Goal: Transaction & Acquisition: Purchase product/service

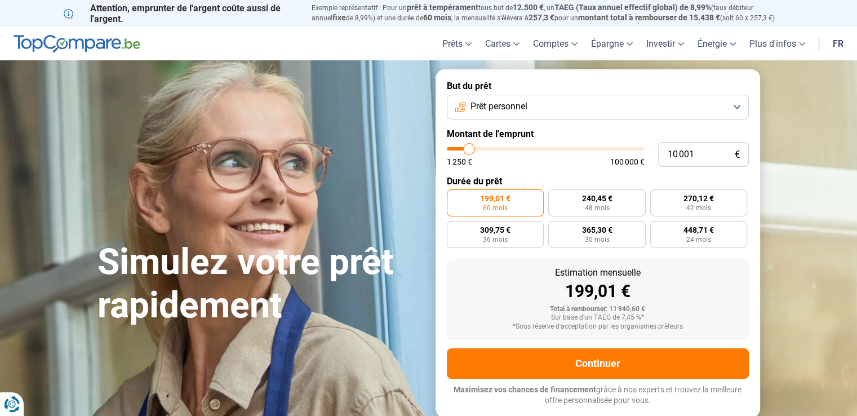
click at [534, 109] on button "Prêt personnel" at bounding box center [598, 107] width 302 height 25
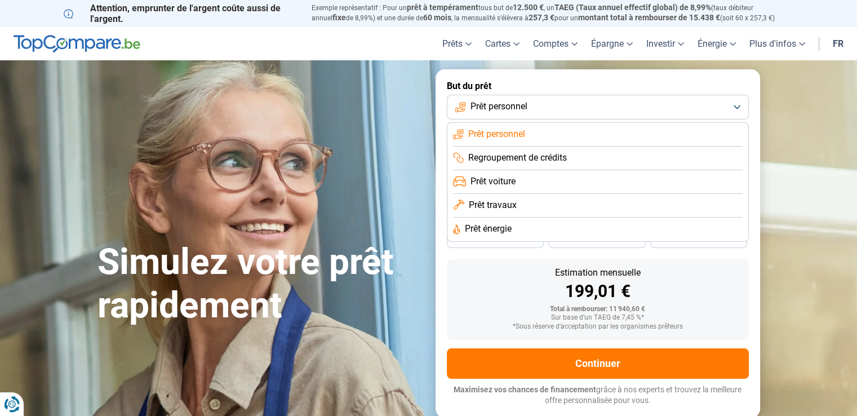
click at [534, 109] on button "Prêt personnel" at bounding box center [598, 107] width 302 height 25
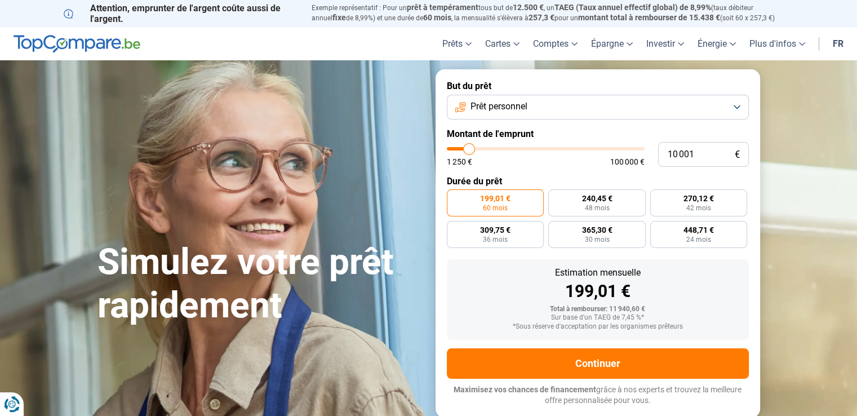
type input "38 750"
type input "38750"
click at [523, 147] on input "range" at bounding box center [546, 148] width 198 height 3
radio input "false"
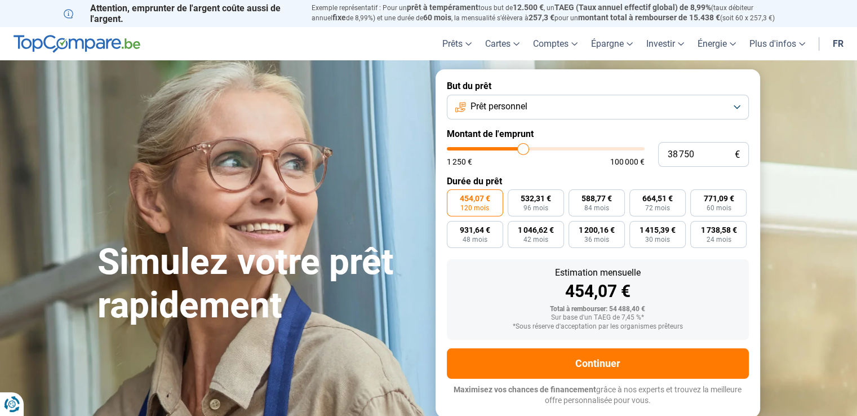
type input "25 250"
type input "25250"
click at [497, 148] on input "range" at bounding box center [546, 148] width 198 height 3
type input "31 000"
type input "31000"
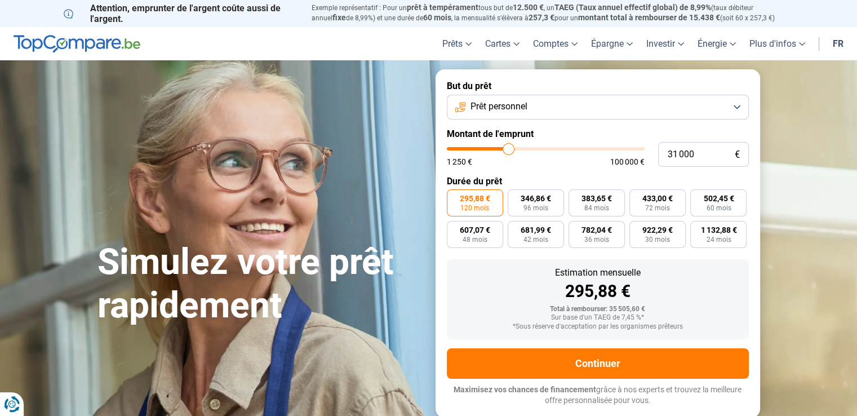
click at [508, 147] on input "range" at bounding box center [546, 148] width 198 height 3
click at [504, 147] on input "range" at bounding box center [546, 148] width 198 height 3
click at [505, 147] on input "range" at bounding box center [546, 148] width 198 height 3
click at [502, 147] on input "range" at bounding box center [546, 148] width 198 height 3
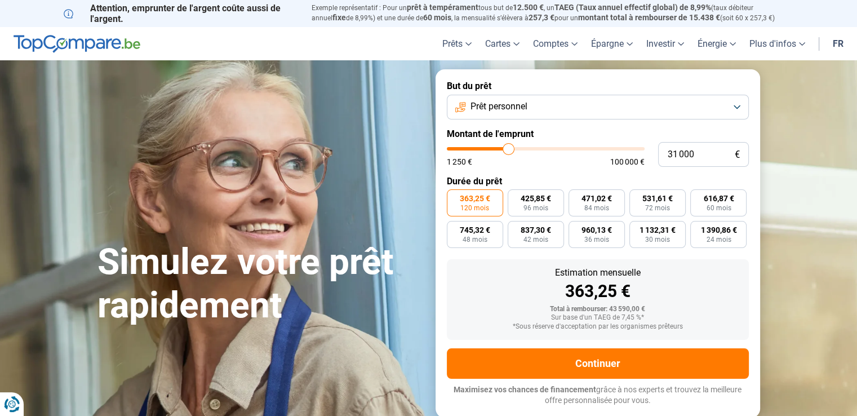
type input "28 000"
type input "28000"
click at [502, 147] on input "range" at bounding box center [546, 148] width 198 height 3
click at [507, 147] on input "range" at bounding box center [546, 148] width 198 height 3
click at [502, 147] on input "range" at bounding box center [546, 148] width 198 height 3
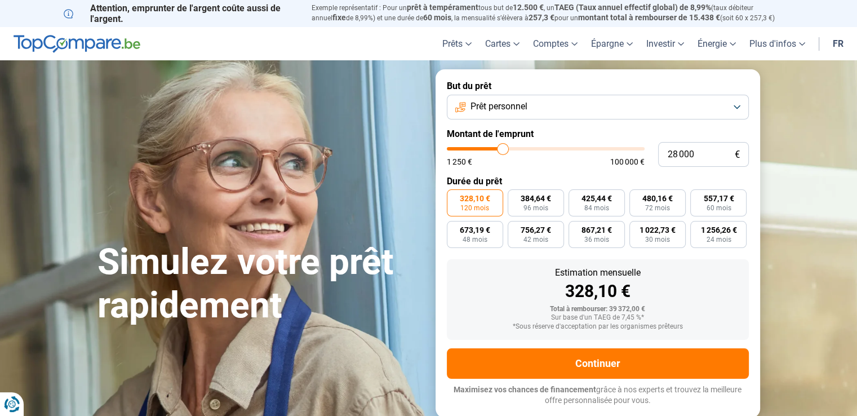
type input "31 750"
type input "31750"
click at [509, 147] on input "range" at bounding box center [546, 148] width 198 height 3
click at [510, 147] on input "range" at bounding box center [546, 148] width 198 height 3
click at [508, 147] on input "range" at bounding box center [546, 148] width 198 height 3
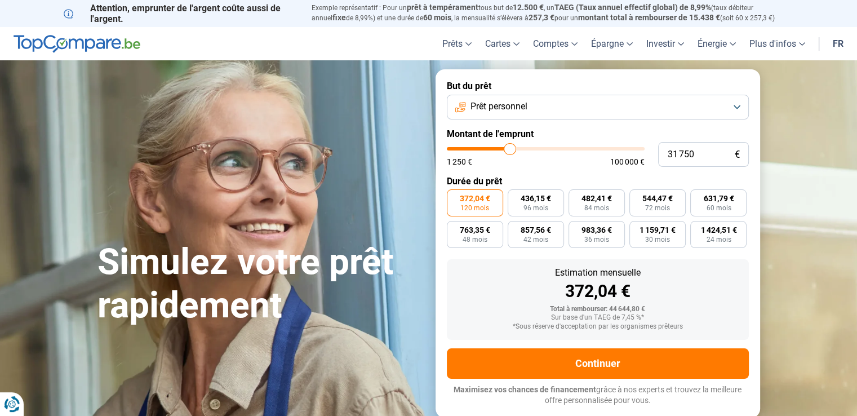
click at [506, 147] on input "range" at bounding box center [546, 148] width 198 height 3
click at [505, 147] on input "range" at bounding box center [546, 148] width 198 height 3
type input "28 250"
type input "28250"
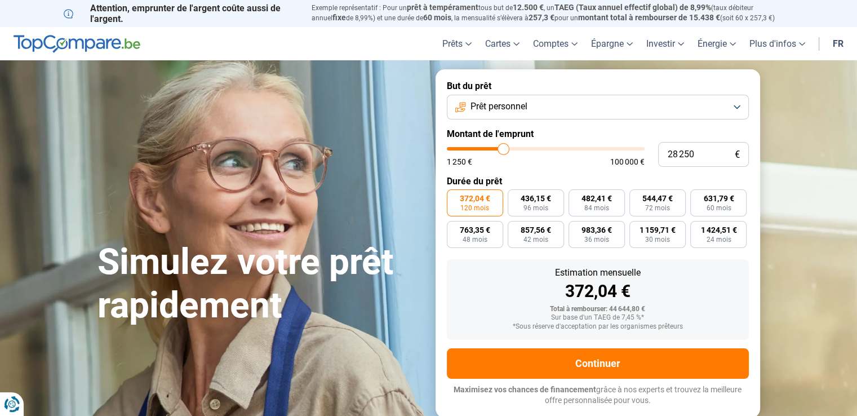
click at [503, 147] on input "range" at bounding box center [546, 148] width 198 height 3
type input "21 500"
type input "21500"
type input "21 750"
type input "21750"
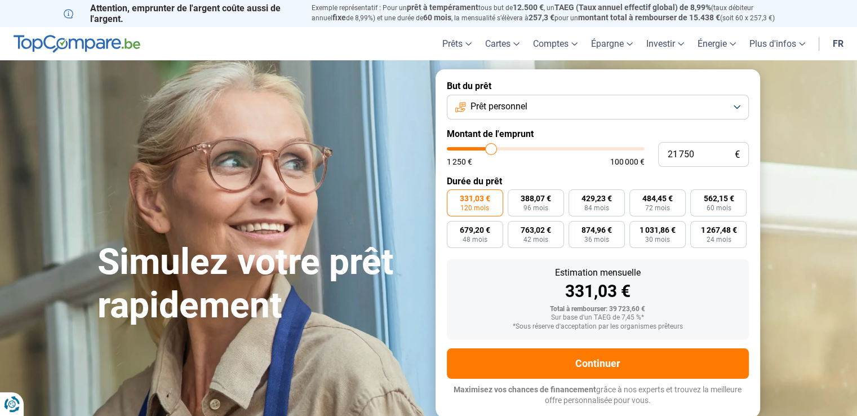
type input "22 000"
type input "22000"
type input "22 250"
type input "22250"
type input "22 500"
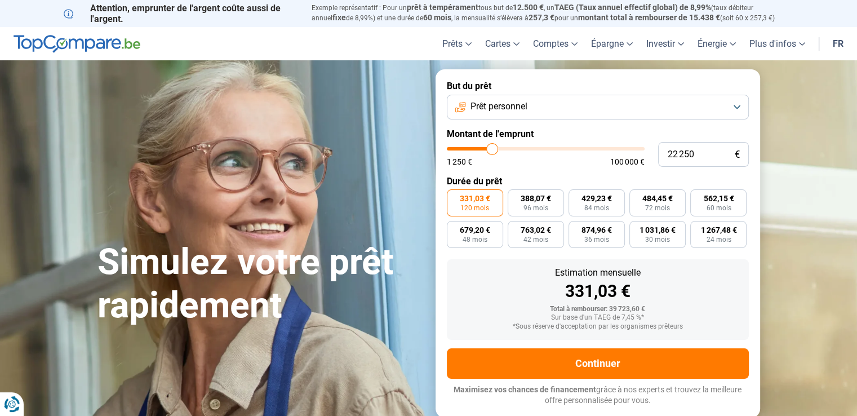
type input "22500"
type input "23 000"
type input "23000"
type input "23 250"
type input "23250"
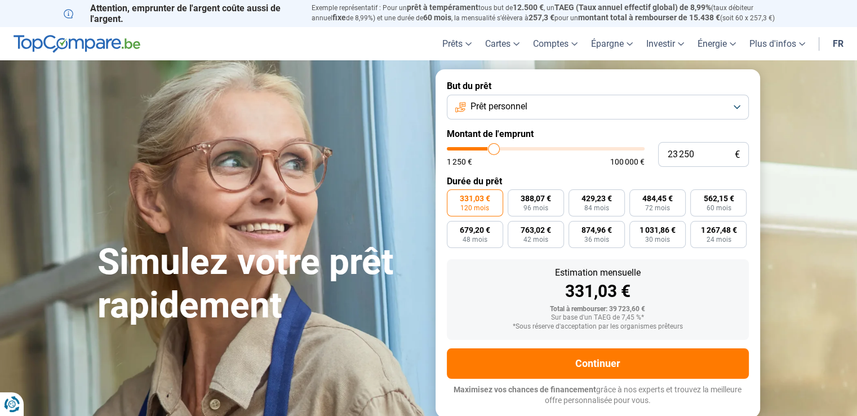
type input "23 750"
type input "23750"
type input "24 250"
type input "24250"
type input "24 500"
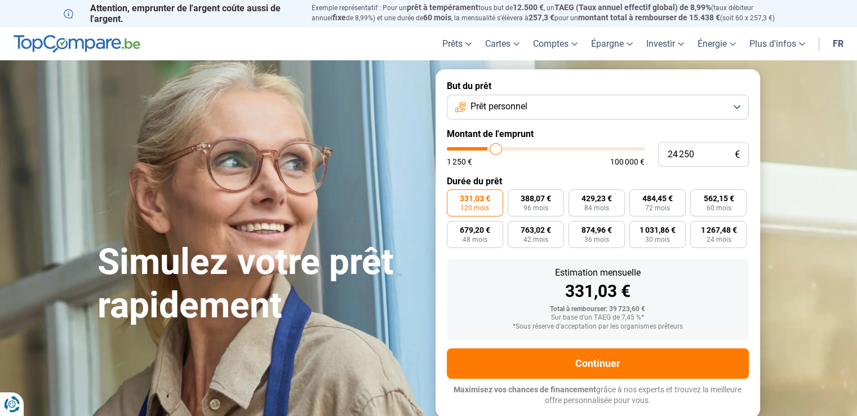
type input "24500"
type input "24 750"
type input "24750"
type input "25 000"
type input "25000"
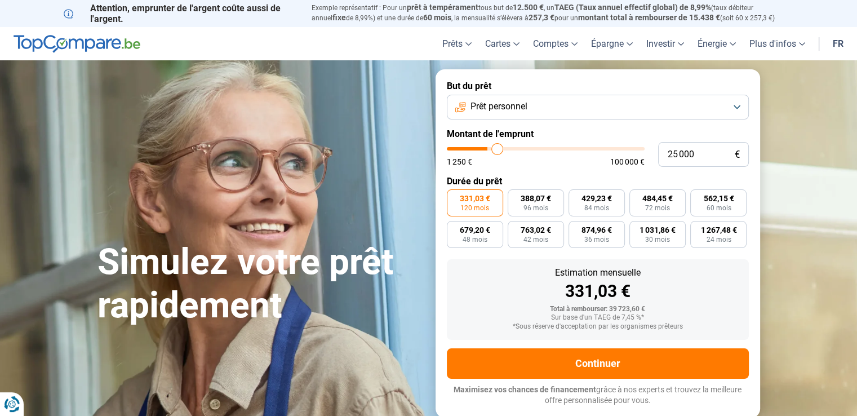
type input "25 250"
type input "25250"
type input "25 500"
type input "25500"
type input "25 750"
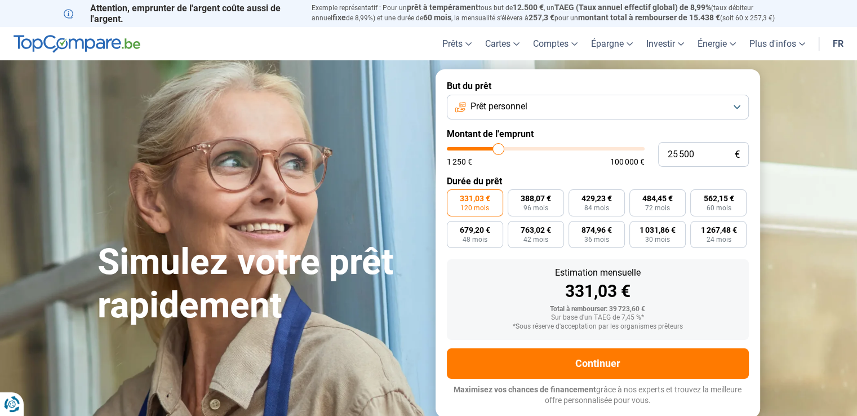
type input "25750"
type input "26 250"
type input "26250"
type input "26 500"
type input "26500"
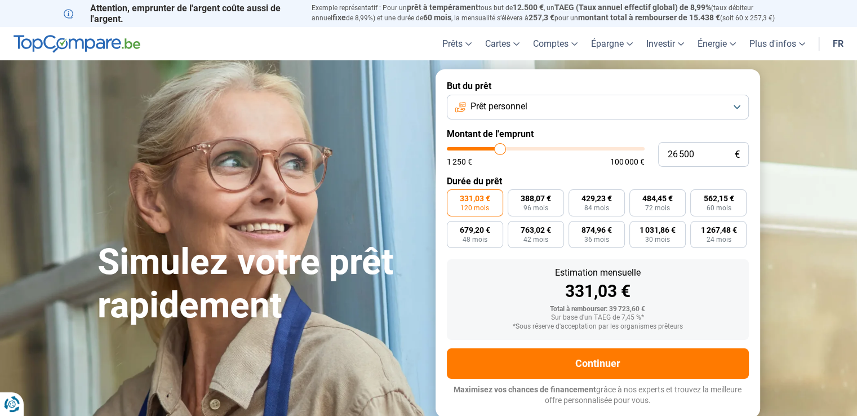
type input "26 750"
type input "26750"
type input "27 000"
type input "27000"
type input "27 250"
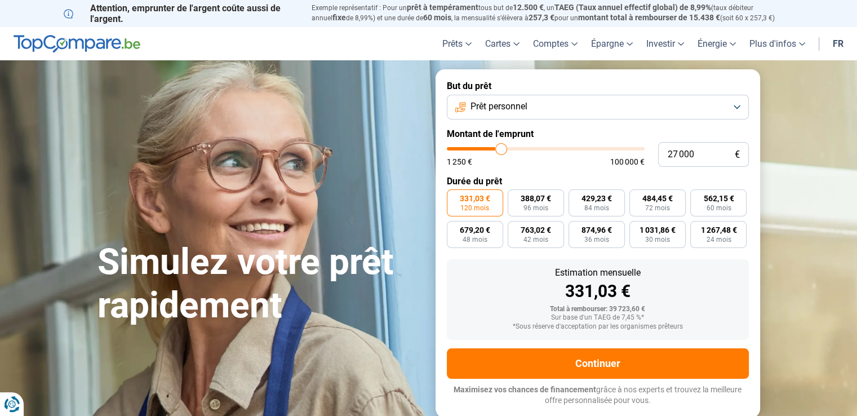
type input "27250"
type input "27 500"
type input "27500"
type input "27 750"
type input "27750"
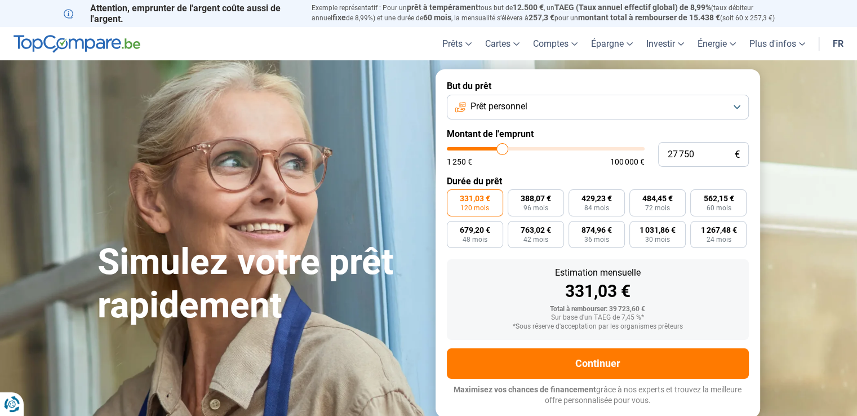
type input "28 000"
type input "28000"
type input "28 250"
type input "28250"
type input "28 500"
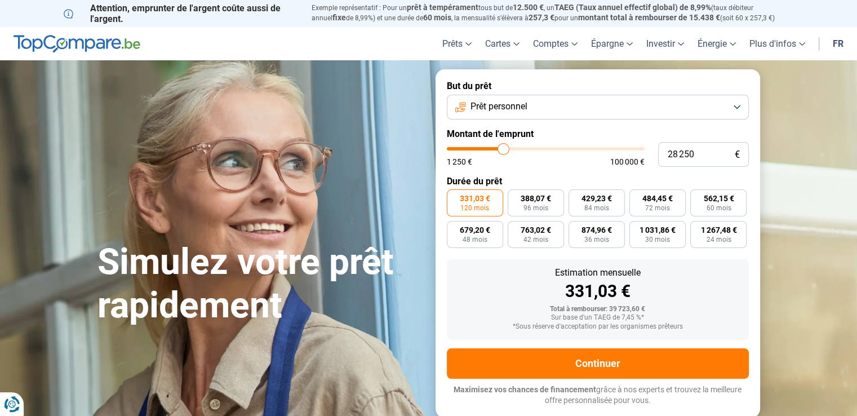
type input "28500"
type input "28 750"
type input "28750"
type input "29 000"
type input "29000"
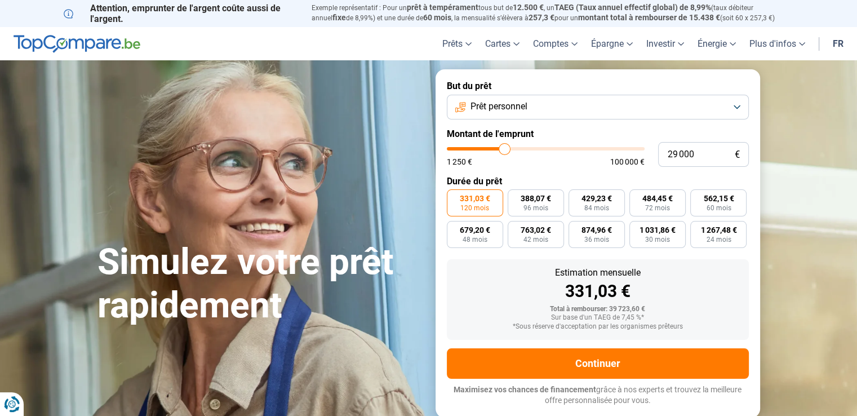
type input "29 250"
type input "29250"
type input "29 500"
type input "29500"
type input "29 750"
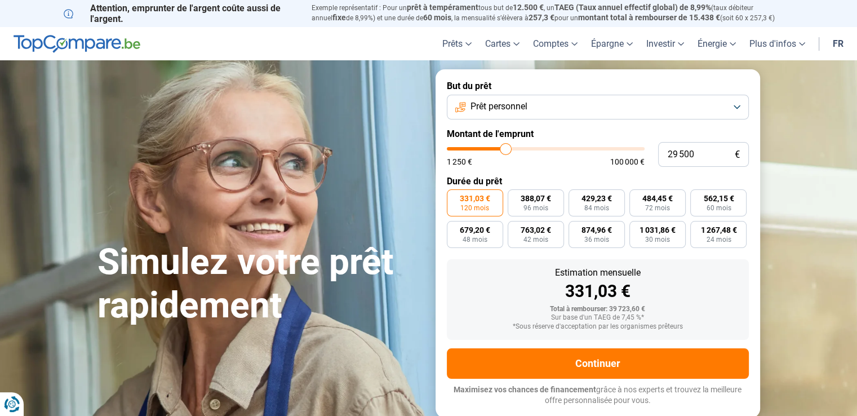
type input "29750"
type input "30 000"
type input "30000"
type input "30 250"
type input "30250"
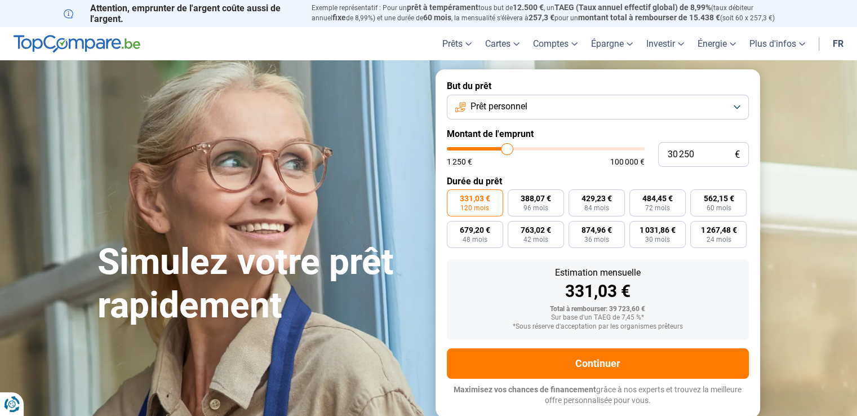
type input "30 500"
type input "30500"
type input "30 750"
type input "30750"
type input "31 000"
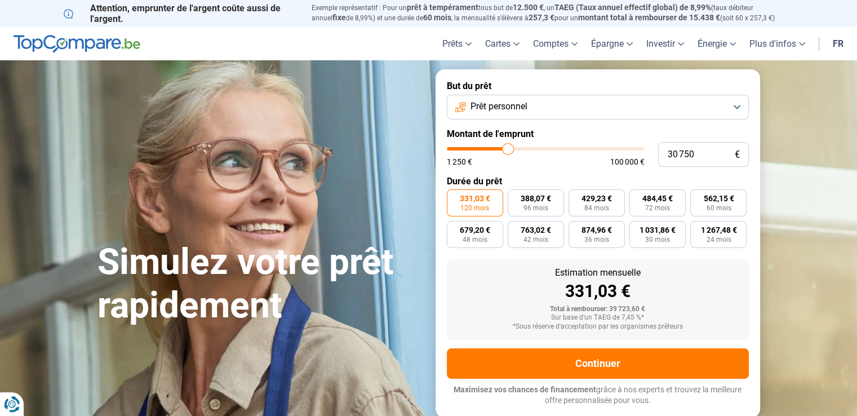
type input "31000"
type input "30 750"
type input "30750"
type input "30 500"
type input "30500"
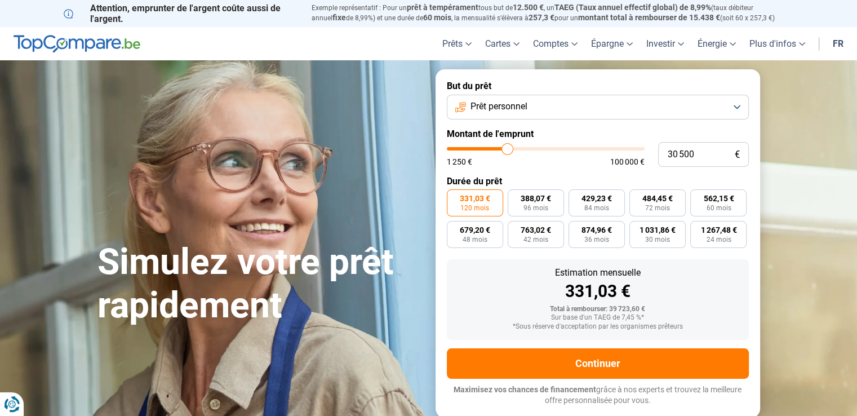
type input "30 250"
type input "30250"
type input "30 000"
type input "30000"
type input "29 750"
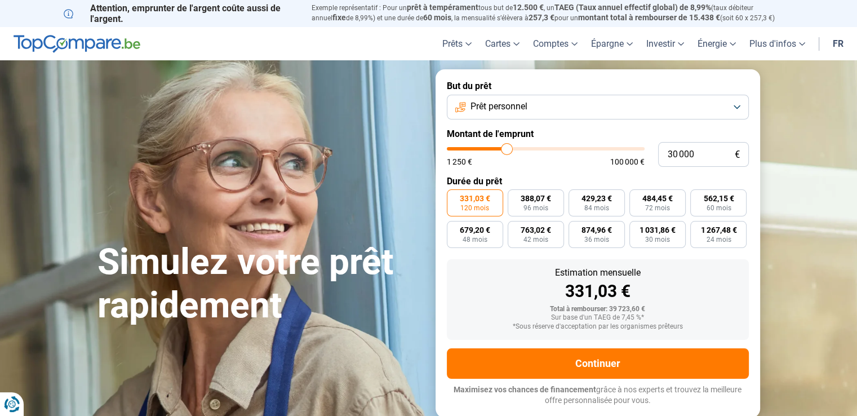
type input "29750"
type input "30 000"
type input "30000"
type input "30 250"
type input "30250"
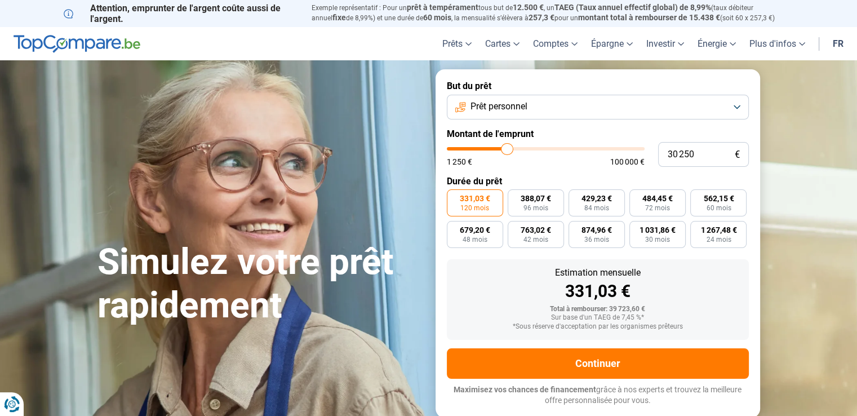
type input "30 500"
type input "30500"
type input "30 750"
type input "30750"
type input "31 000"
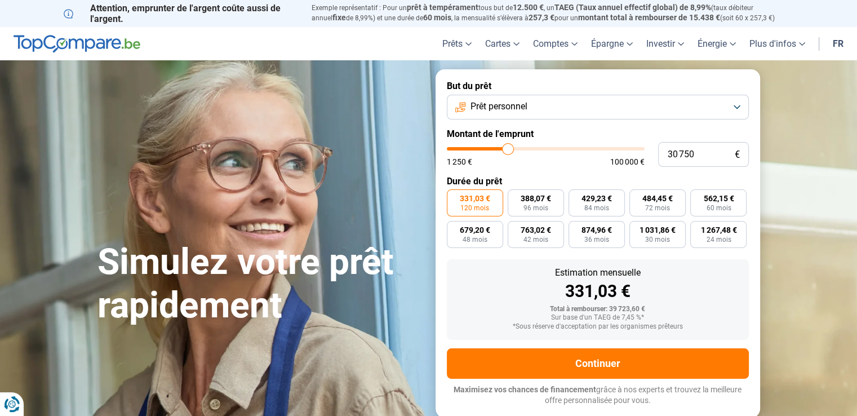
type input "31000"
type input "30 750"
type input "30750"
type input "30 500"
type input "30500"
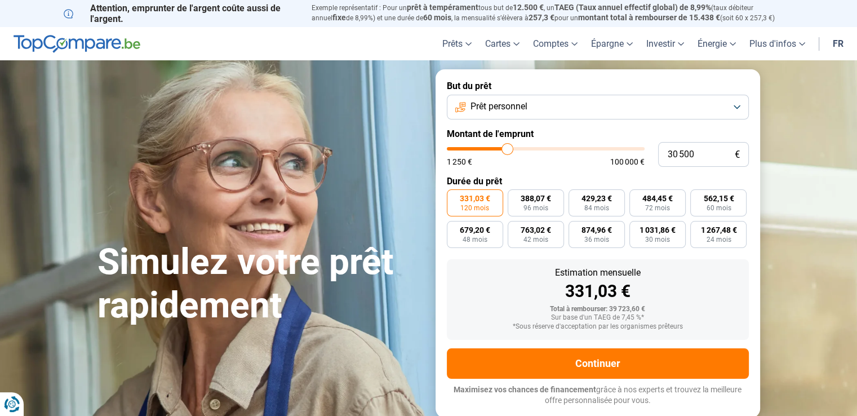
type input "30 250"
type input "30250"
type input "30 500"
type input "30500"
type input "30 750"
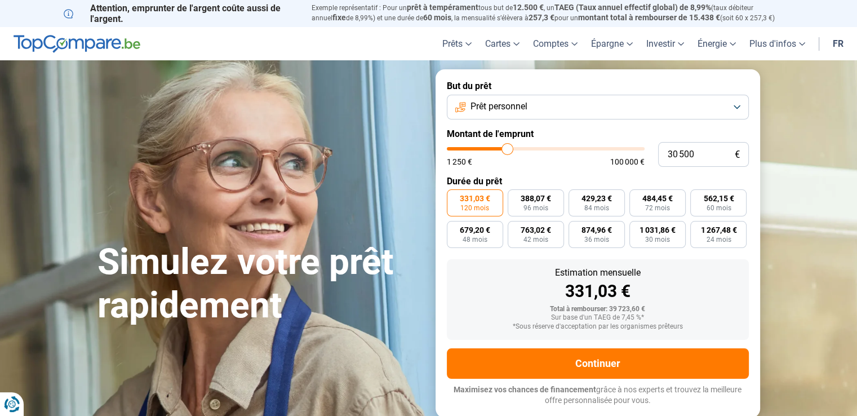
type input "30750"
type input "31 000"
type input "31000"
type input "30 750"
type input "30750"
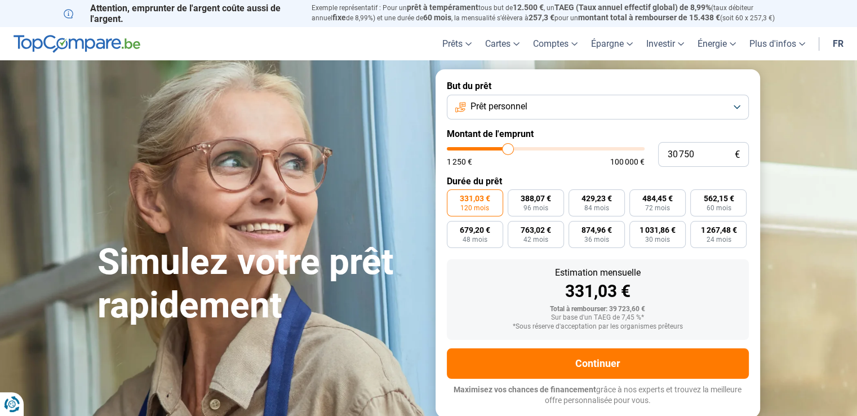
type input "30 500"
type input "30500"
type input "30 250"
type input "30250"
type input "30 000"
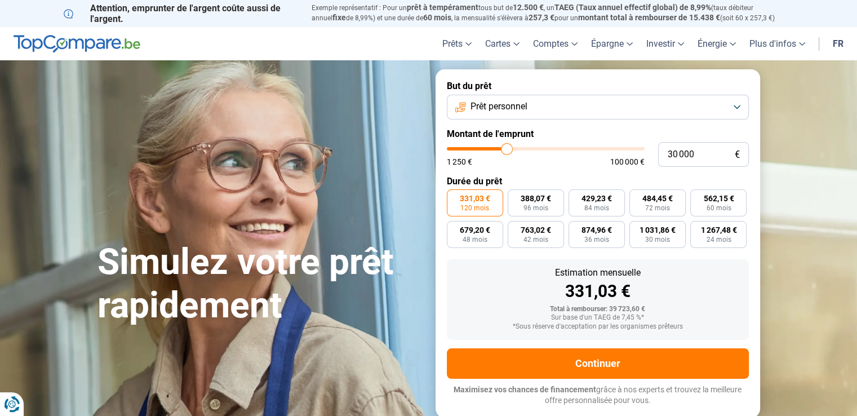
drag, startPoint x: 490, startPoint y: 147, endPoint x: 506, endPoint y: 147, distance: 16.3
type input "30000"
click at [506, 147] on input "range" at bounding box center [546, 148] width 198 height 3
click at [581, 202] on span "455,82 €" at bounding box center [596, 198] width 30 height 8
click at [576, 197] on input "455,82 € 84 mois" at bounding box center [571, 192] width 7 height 7
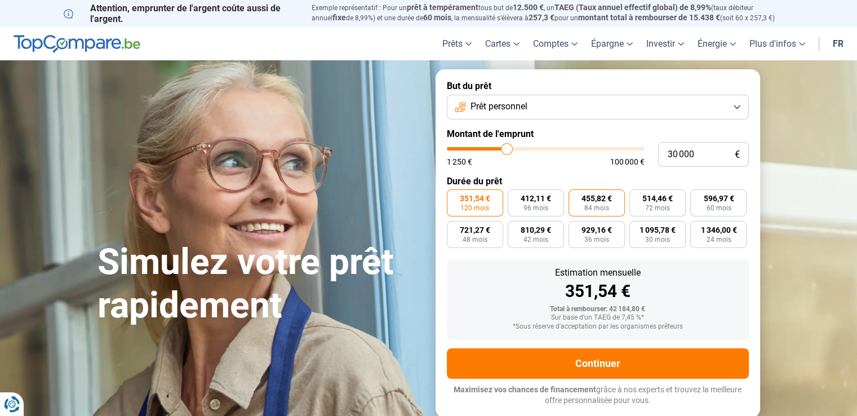
radio input "true"
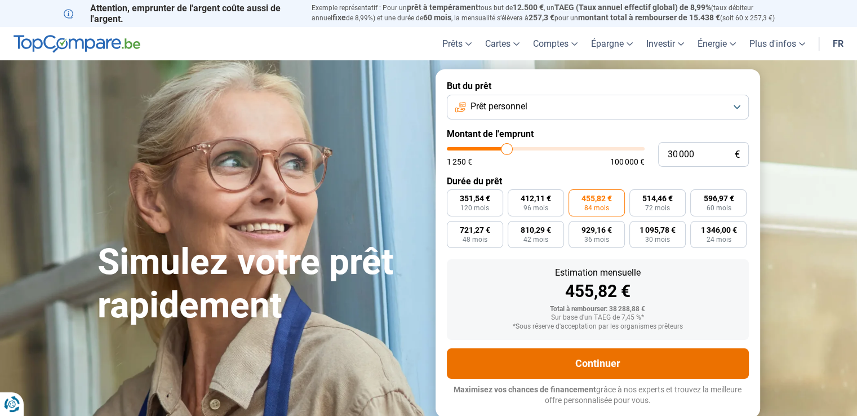
click at [591, 367] on button "Continuer" at bounding box center [598, 363] width 302 height 30
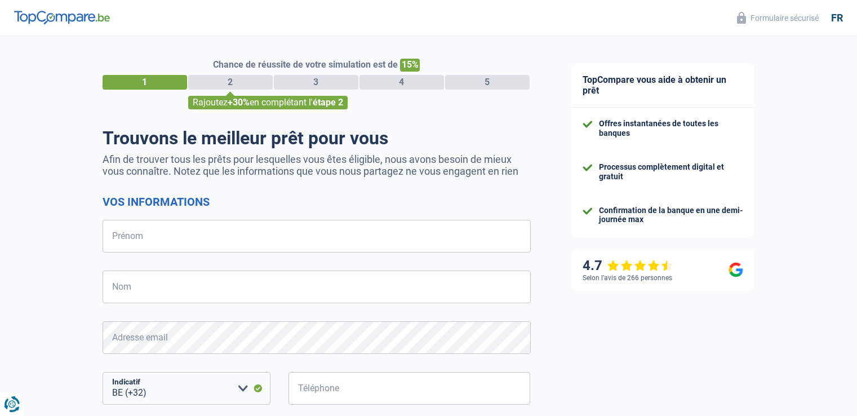
select select "32"
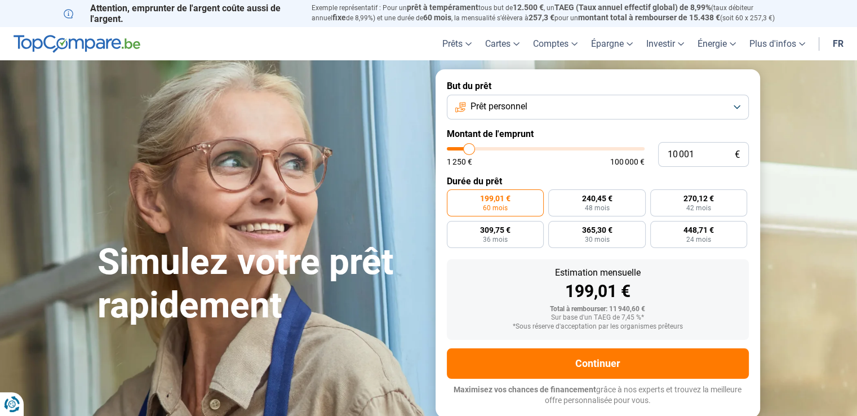
type input "10 250"
type input "10250"
type input "11 000"
type input "11000"
type input "11 250"
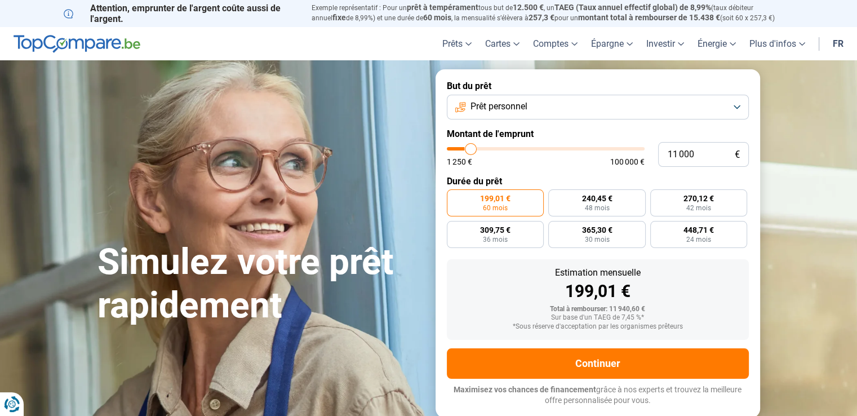
type input "11250"
type input "11 750"
type input "11750"
type input "12 000"
type input "12000"
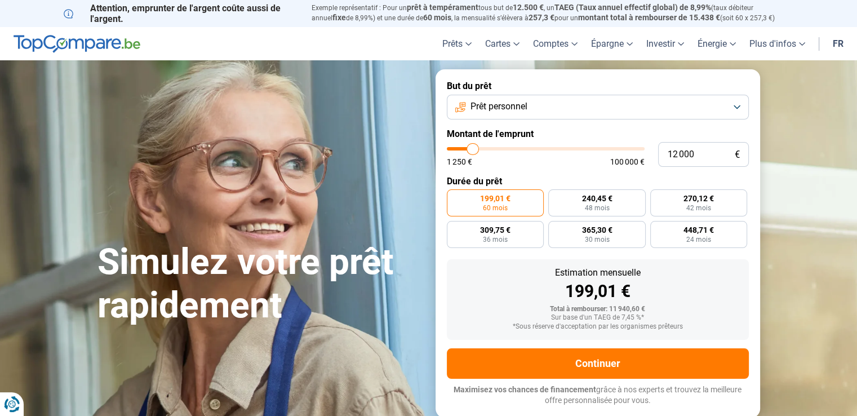
type input "12 500"
type input "12500"
type input "13 000"
type input "13000"
type input "13 500"
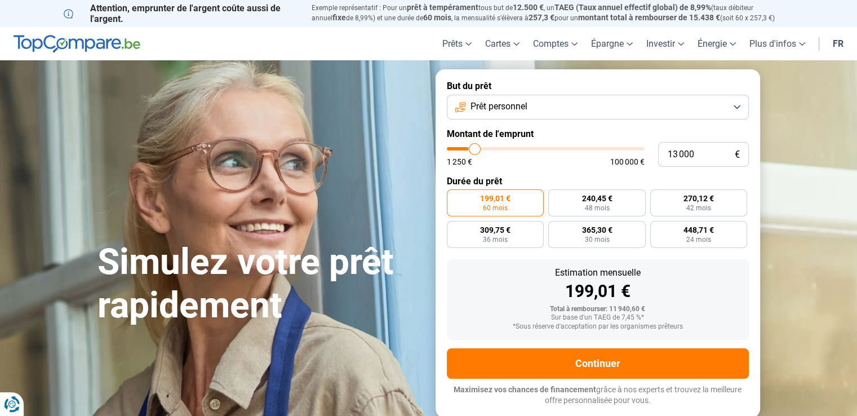
type input "13500"
type input "13 750"
type input "13750"
type input "14 000"
type input "14000"
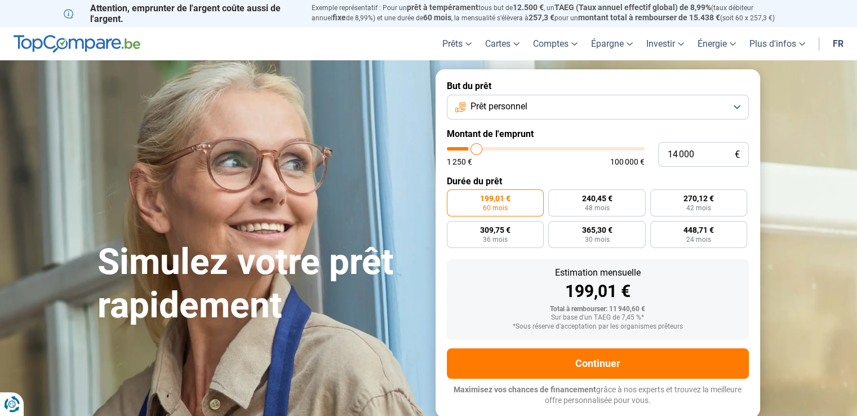
type input "14 250"
type input "14250"
type input "14 500"
type input "14500"
type input "14 750"
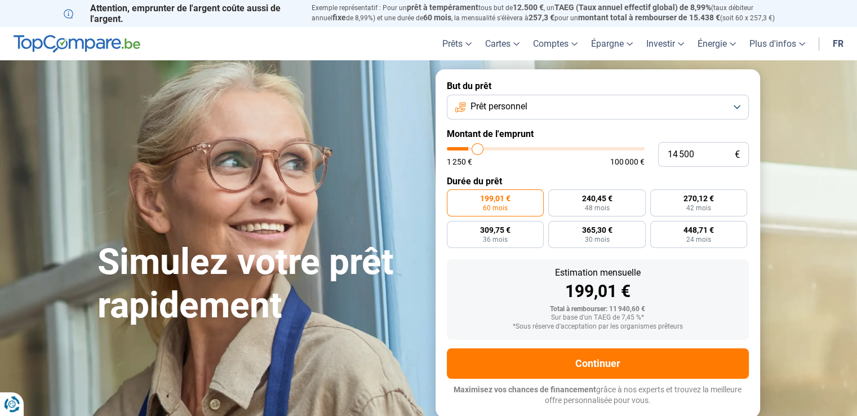
type input "14750"
type input "15 000"
type input "15000"
type input "15 250"
type input "15250"
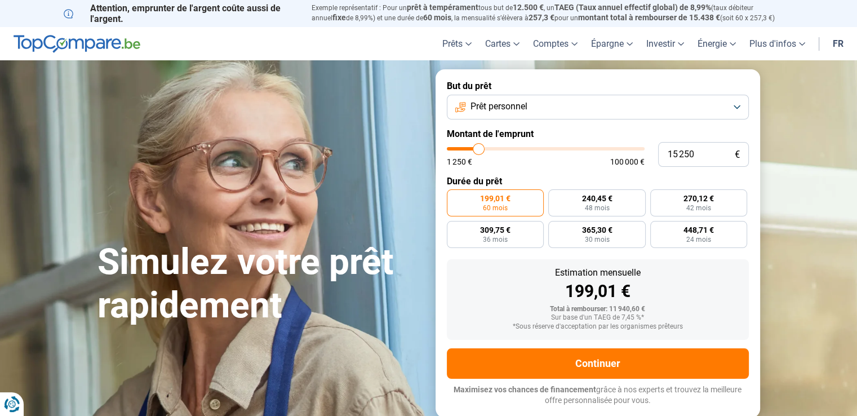
type input "15 500"
type input "15500"
type input "16 000"
type input "16000"
type input "16 500"
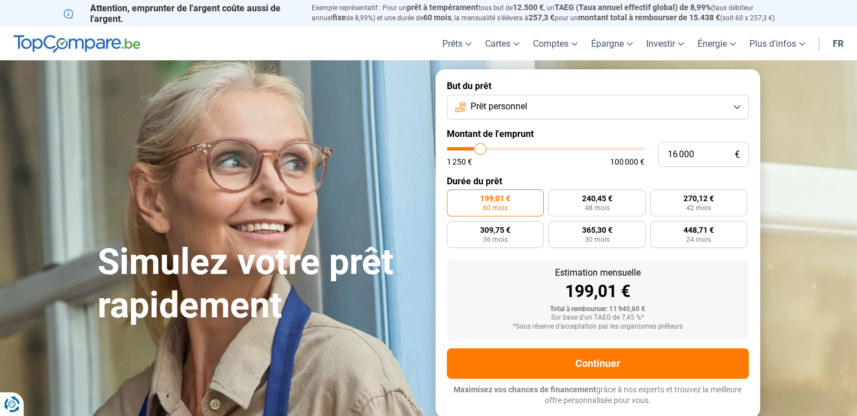
type input "16500"
type input "16 750"
type input "16750"
type input "17 250"
type input "17250"
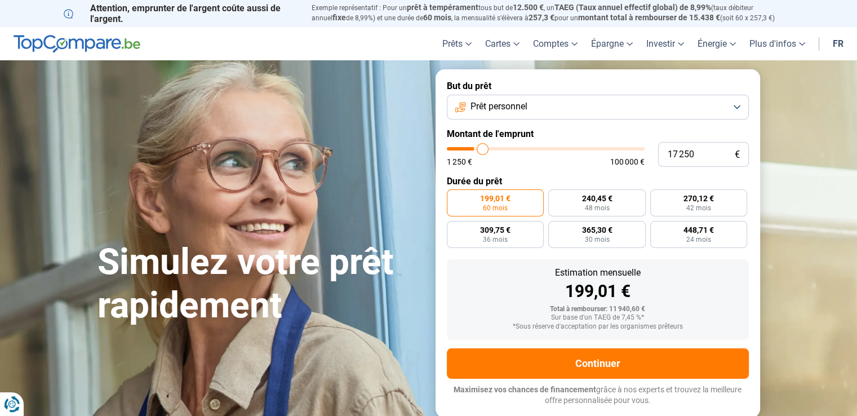
type input "18 000"
type input "18000"
type input "18 250"
type input "18250"
type input "18 750"
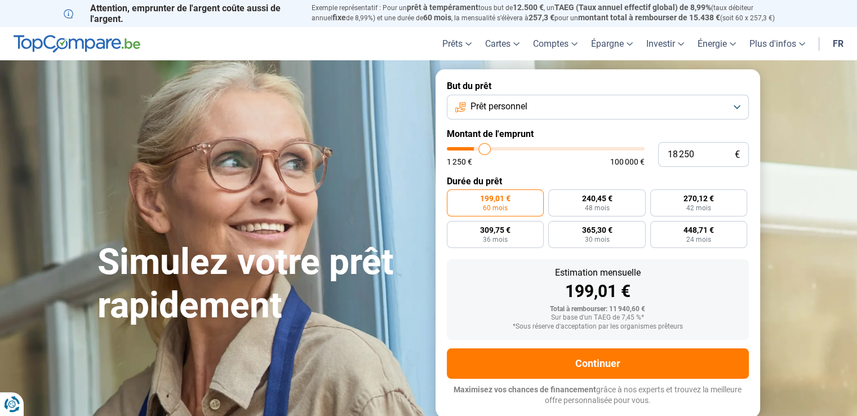
type input "18750"
type input "19 000"
type input "19000"
type input "19 500"
type input "19500"
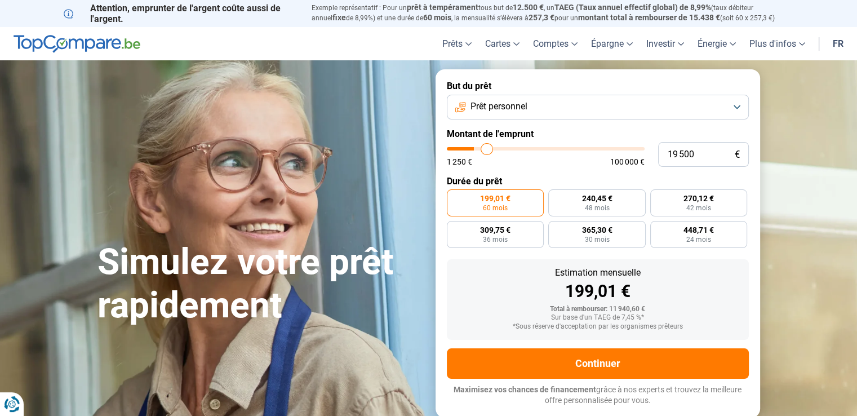
type input "19 750"
type input "19750"
type input "20 250"
type input "20250"
type input "20 500"
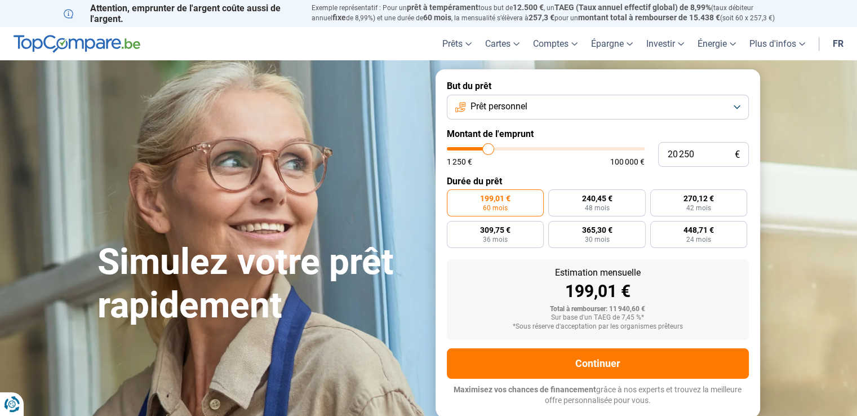
type input "20500"
type input "20 750"
type input "20750"
type input "21 000"
type input "21000"
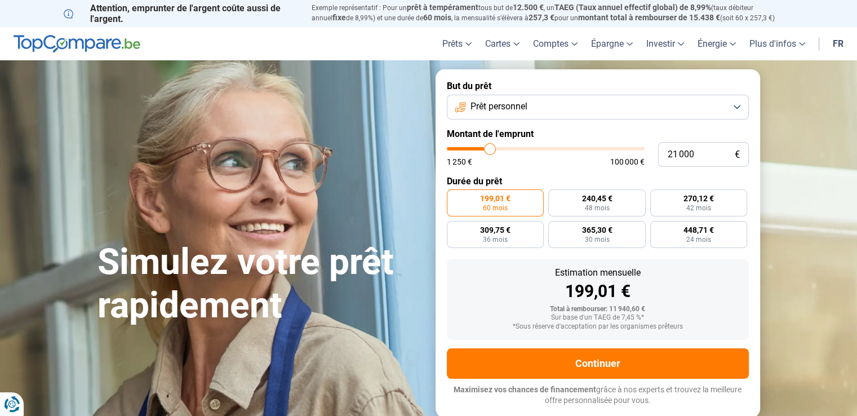
type input "21 500"
type input "21500"
type input "22 000"
type input "22000"
type input "22 250"
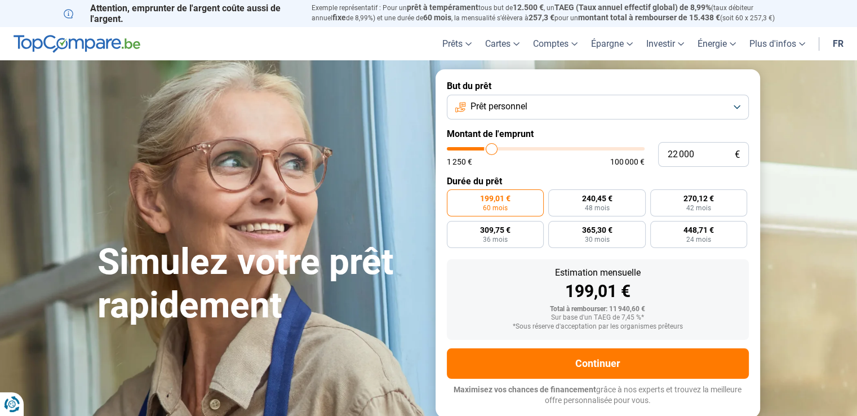
type input "22250"
type input "22 750"
type input "22750"
type input "23 250"
type input "23250"
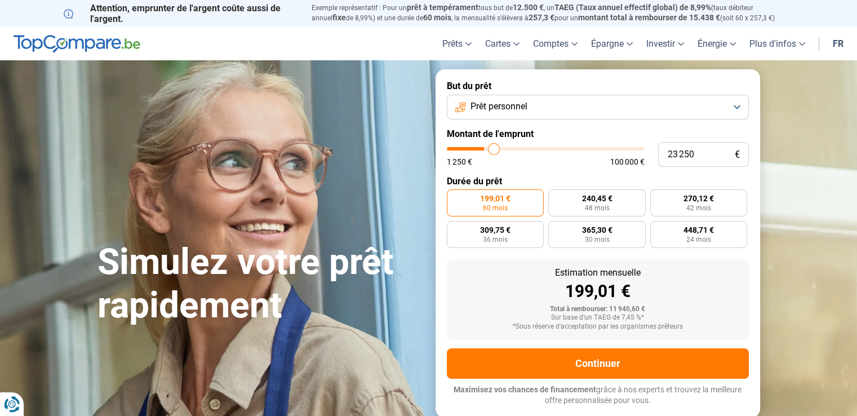
type input "23 500"
type input "23500"
type input "23 750"
type input "23750"
type input "24 000"
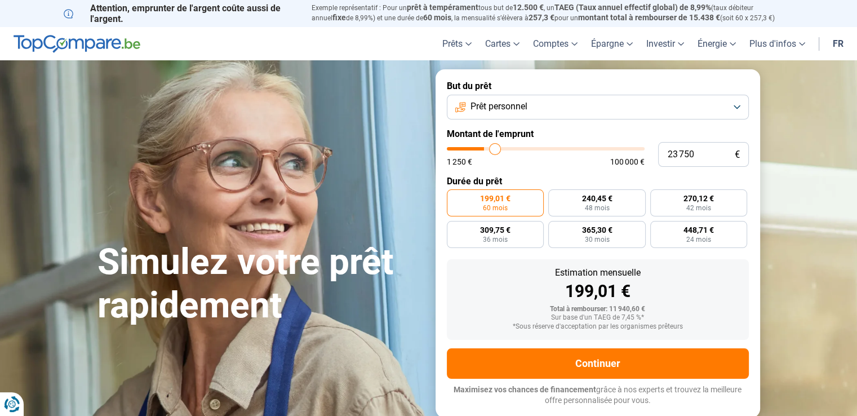
type input "24000"
type input "24 250"
type input "24250"
type input "24 500"
type input "24500"
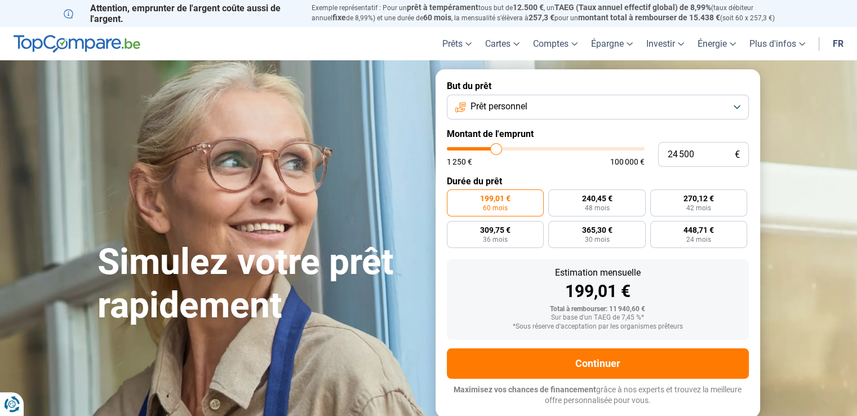
type input "24 750"
type input "24750"
type input "25 000"
type input "25000"
type input "25 250"
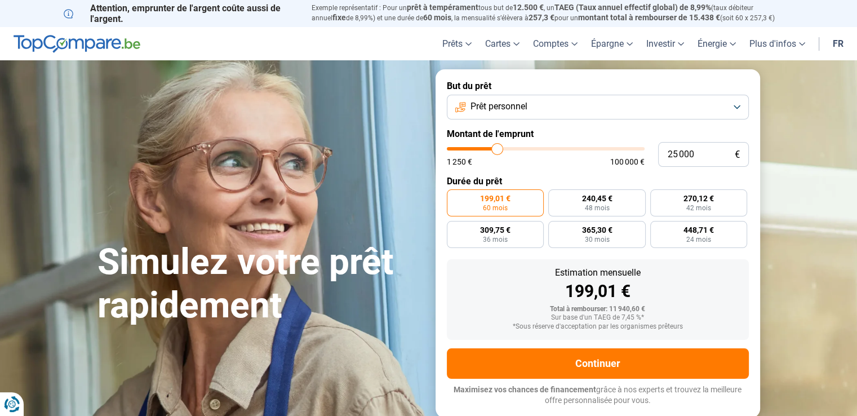
type input "25250"
type input "25 500"
type input "25500"
type input "25 750"
type input "25750"
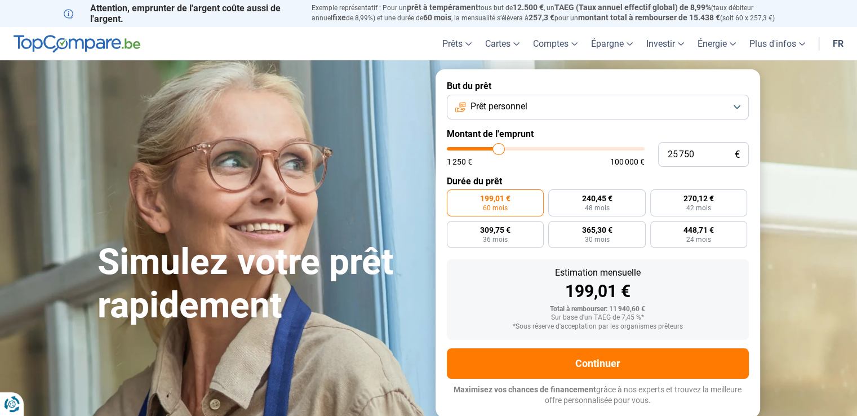
type input "26 000"
type input "26000"
type input "26 250"
type input "26250"
type input "26 500"
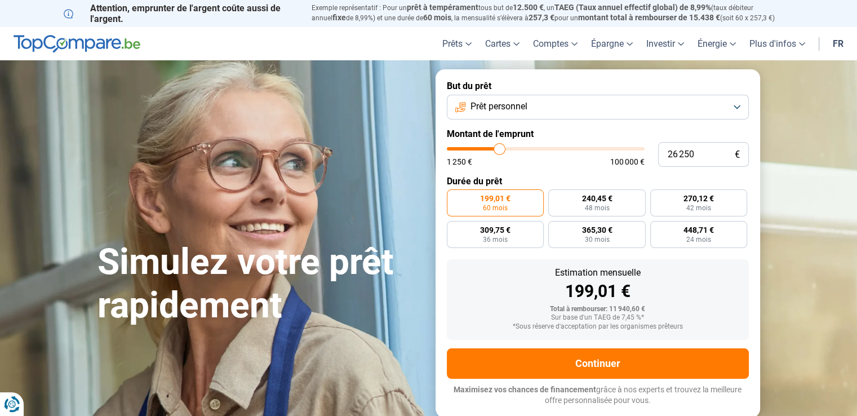
type input "26500"
type input "27 000"
type input "27000"
type input "27 250"
type input "27250"
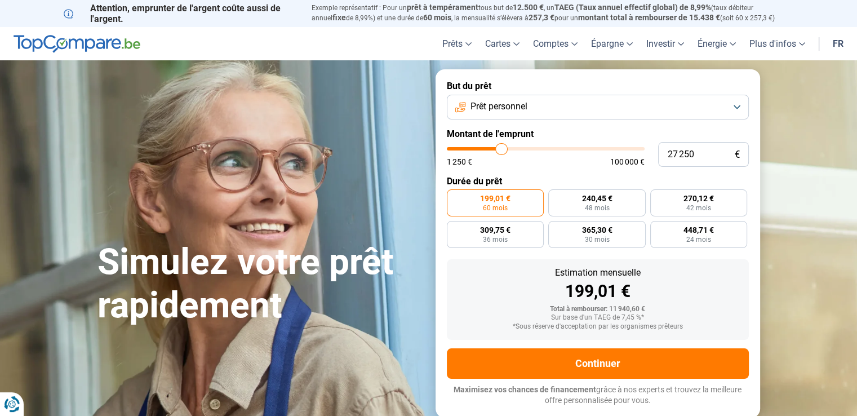
type input "27 500"
type input "27500"
type input "27 750"
type input "27750"
type input "28 000"
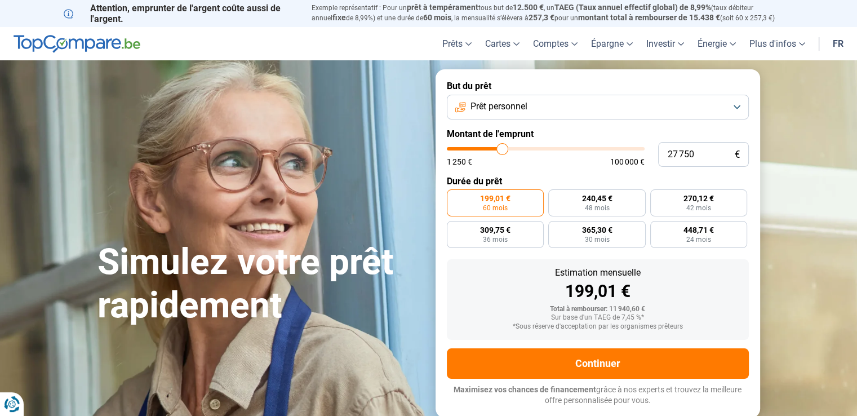
type input "28000"
type input "28 250"
type input "28250"
type input "28 500"
type input "28500"
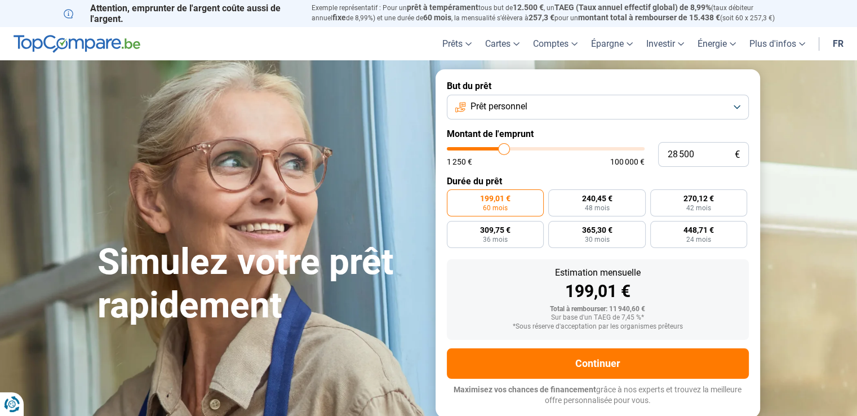
type input "28 750"
type input "28750"
type input "29 000"
type input "29000"
type input "29 250"
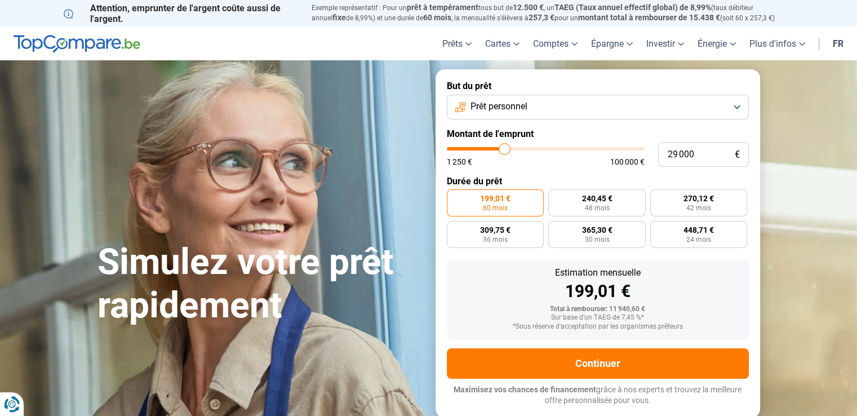
type input "29250"
type input "29 500"
type input "29500"
type input "29 750"
type input "29750"
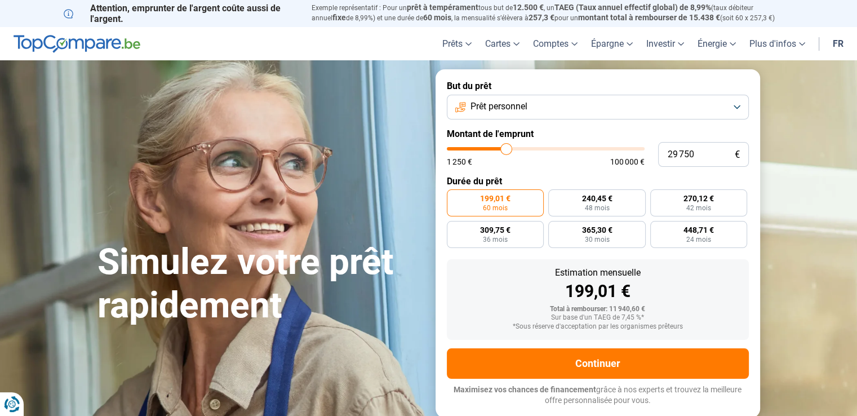
type input "30 000"
type input "30000"
type input "30 500"
drag, startPoint x: 467, startPoint y: 147, endPoint x: 507, endPoint y: 148, distance: 39.4
type input "30500"
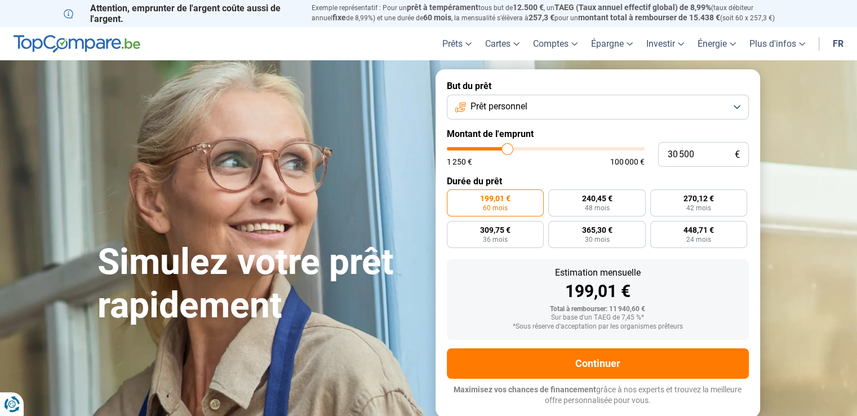
click at [507, 148] on input "range" at bounding box center [546, 148] width 198 height 3
radio input "false"
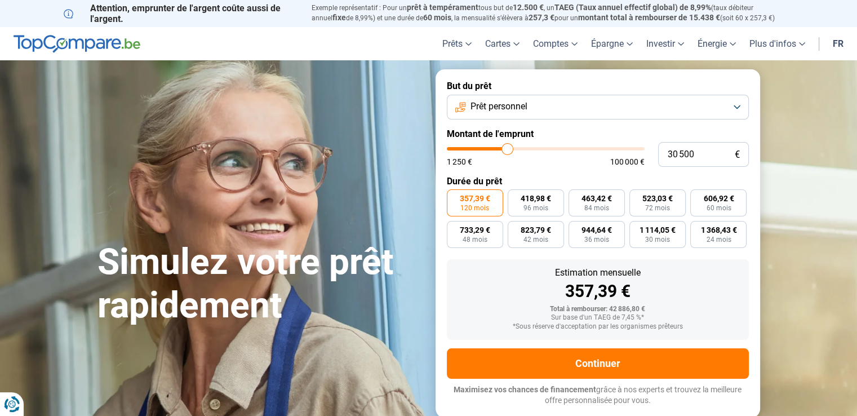
click at [507, 148] on input "range" at bounding box center [546, 148] width 198 height 3
type input "30 250"
type input "30250"
type input "30 000"
type input "30000"
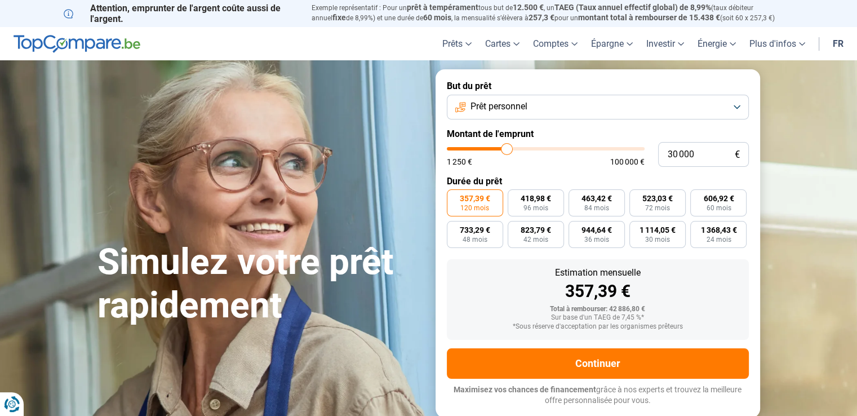
type input "29 750"
type input "29750"
type input "29 500"
type input "29500"
type input "29 250"
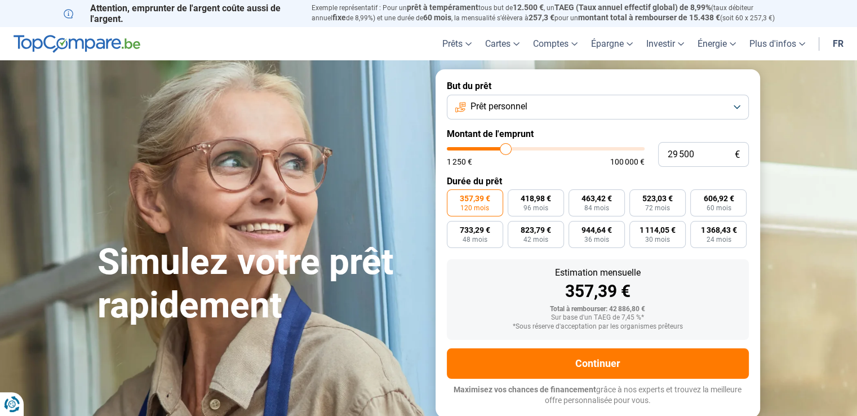
type input "29250"
type input "29 500"
type input "29500"
type input "29 750"
type input "29750"
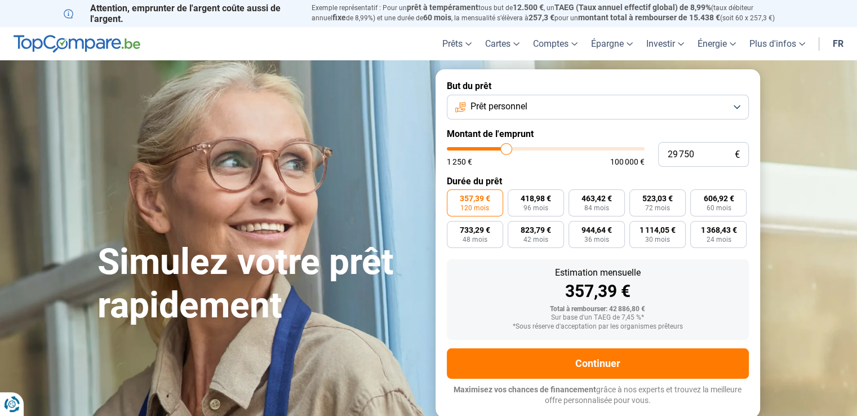
type input "30 000"
type input "30000"
click at [506, 148] on input "range" at bounding box center [546, 148] width 198 height 3
click at [523, 302] on div "Estimation mensuelle 351,54 € Total à rembourser: 42 184,80 € Sur base d'un TAE…" at bounding box center [598, 299] width 302 height 81
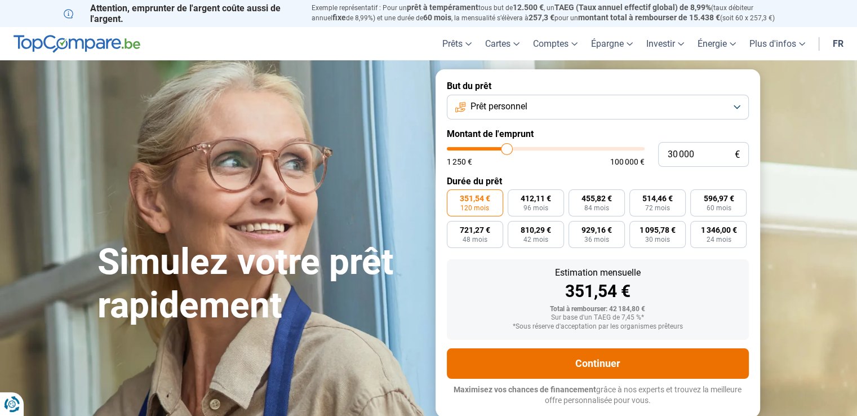
click at [554, 360] on button "Continuer" at bounding box center [598, 363] width 302 height 30
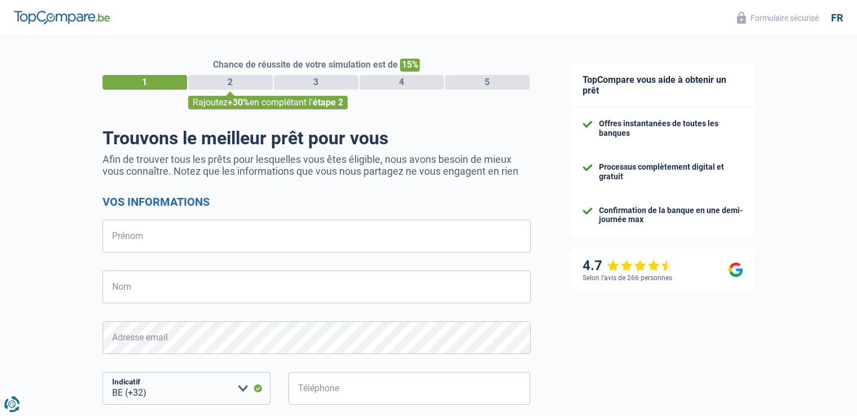
select select "32"
click at [142, 238] on input "Prénom" at bounding box center [317, 236] width 428 height 33
type input "christine"
type input "valette"
type input "487754375"
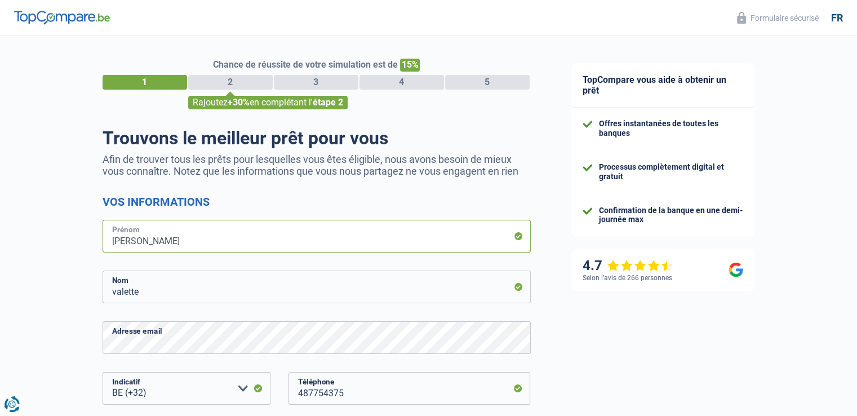
scroll to position [197, 0]
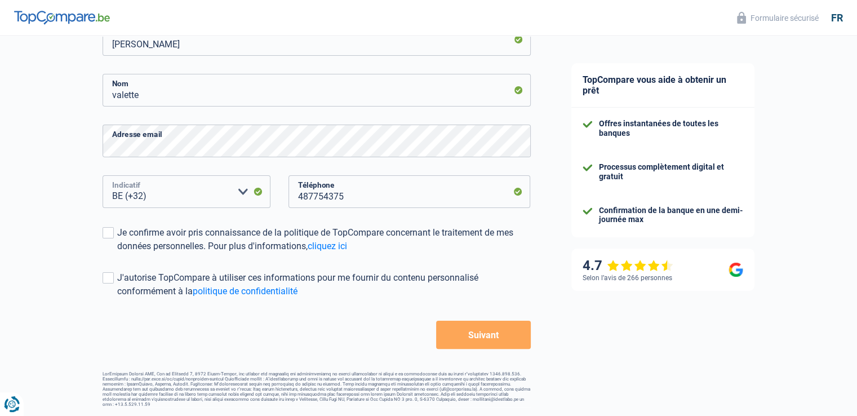
click at [152, 196] on select "BE (+32) LU (+352) Veuillez sélectionner une option" at bounding box center [187, 191] width 168 height 33
click at [103, 175] on select "BE (+32) LU (+352) Veuillez sélectionner une option" at bounding box center [187, 191] width 168 height 33
click at [108, 234] on span at bounding box center [108, 232] width 11 height 11
click at [117, 253] on input "Je confirme avoir pris connaissance de la politique de TopCompare concernant le…" at bounding box center [117, 253] width 0 height 0
click at [104, 277] on span at bounding box center [108, 277] width 11 height 11
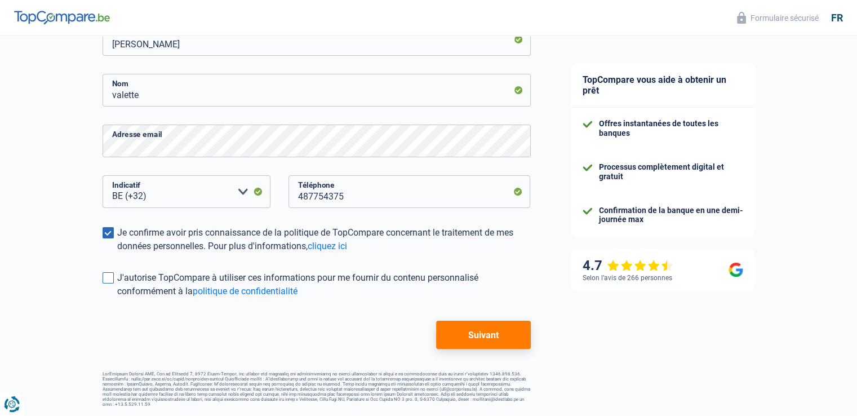
click at [117, 298] on input "J'autorise TopCompare à utiliser ces informations pour me fournir du contenu pe…" at bounding box center [117, 298] width 0 height 0
click at [484, 331] on button "Suivant" at bounding box center [483, 334] width 94 height 28
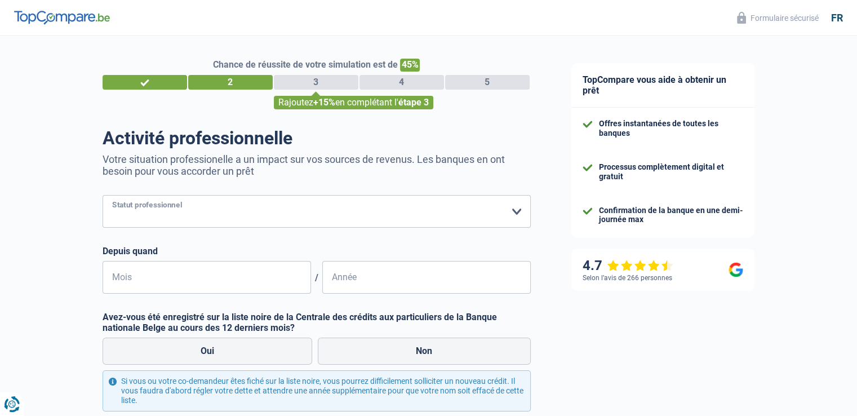
click at [516, 210] on select "Ouvrier Employé privé Employé public Invalide Indépendant Pensionné Chômeur Mut…" at bounding box center [317, 211] width 428 height 33
drag, startPoint x: 516, startPoint y: 210, endPoint x: 473, endPoint y: 165, distance: 61.7
click at [516, 210] on select "Ouvrier Employé privé Employé public Invalide Indépendant Pensionné Chômeur Mut…" at bounding box center [317, 211] width 428 height 33
click at [514, 209] on select "Ouvrier Employé privé Employé public Invalide Indépendant Pensionné Chômeur Mut…" at bounding box center [317, 211] width 428 height 33
click at [103, 195] on select "Ouvrier Employé privé Employé public Invalide Indépendant Pensionné Chômeur Mut…" at bounding box center [317, 211] width 428 height 33
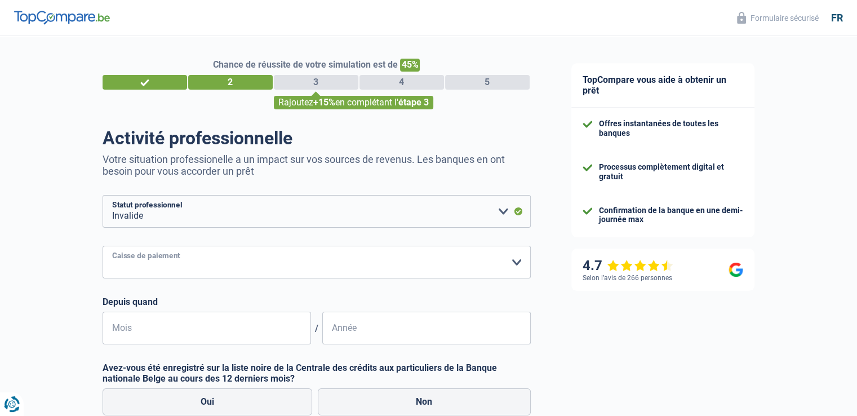
click at [175, 261] on select "Mutualité Chrétienne Mutualité Socialiste (Solidaris) SPF Sécurité Sociale Unio…" at bounding box center [317, 262] width 428 height 33
click at [65, 189] on div "Chance de réussite de votre simulation est de 45% 1 2 3 4 5 Rajoutez +15% en co…" at bounding box center [275, 303] width 551 height 543
click at [186, 214] on select "Ouvrier Employé privé Employé public Invalide Indépendant Pensionné Chômeur Mut…" at bounding box center [317, 211] width 428 height 33
select select "cpasMargin"
click at [103, 195] on select "Ouvrier Employé privé Employé public Invalide Indépendant Pensionné Chômeur Mut…" at bounding box center [317, 211] width 428 height 33
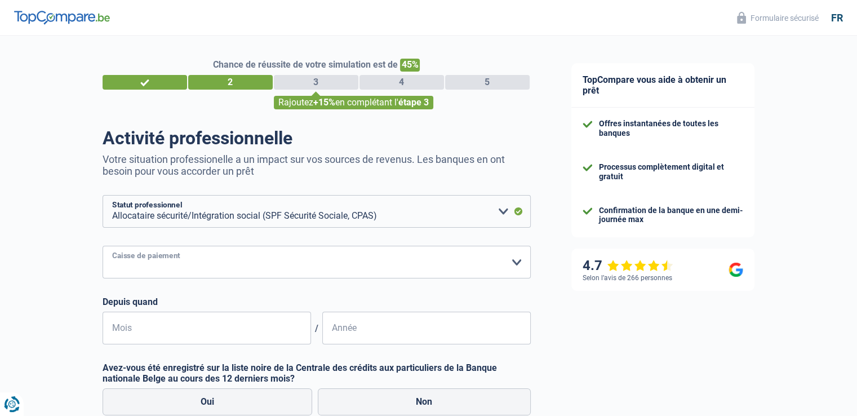
click at [144, 264] on select "SPF Sécurité Sociale Autre Veuillez sélectionner une option" at bounding box center [317, 262] width 428 height 33
select select "spf"
click at [103, 246] on select "SPF Sécurité Sociale Autre Veuillez sélectionner une option" at bounding box center [317, 262] width 428 height 33
click at [145, 331] on input "Mois" at bounding box center [207, 327] width 208 height 33
type input "1"
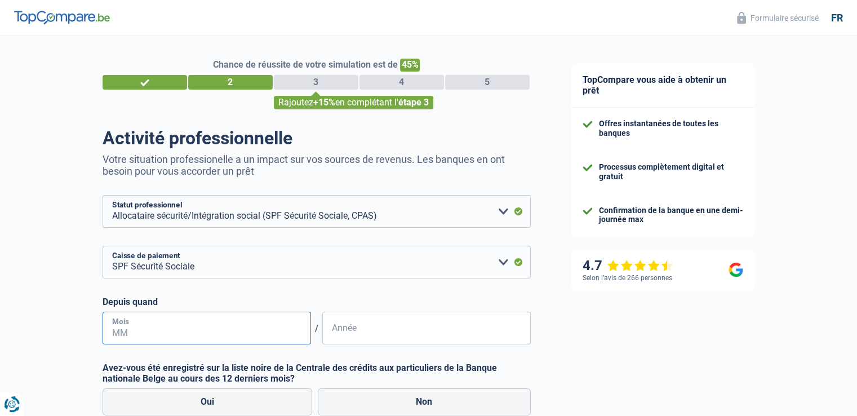
type input "4"
click at [113, 332] on input "Mois" at bounding box center [207, 327] width 208 height 33
type input "4"
click at [120, 329] on input "Mois" at bounding box center [207, 327] width 208 height 33
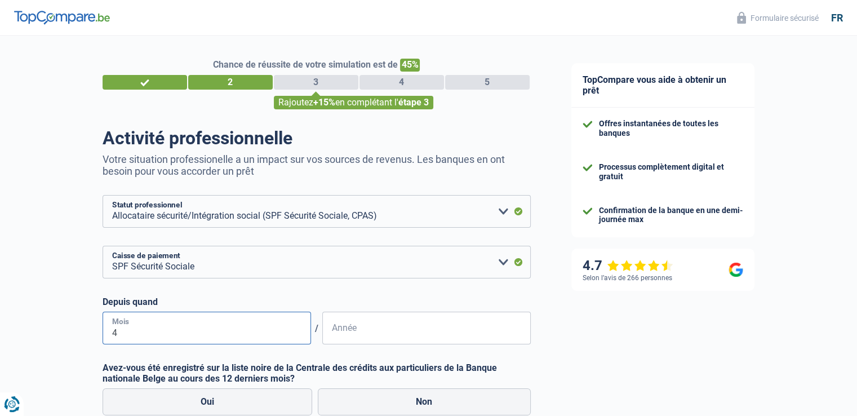
type input "4"
click at [363, 328] on input "Année" at bounding box center [426, 327] width 208 height 33
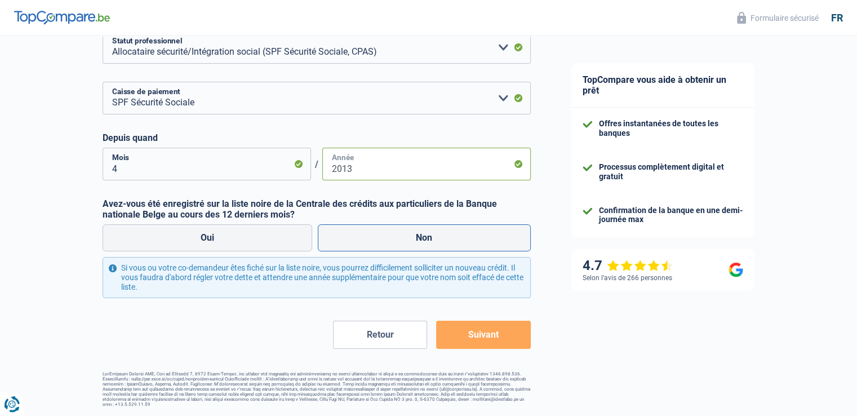
type input "2013"
click at [411, 235] on label "Non" at bounding box center [424, 237] width 213 height 27
click at [411, 235] on input "Non" at bounding box center [424, 237] width 213 height 27
radio input "true"
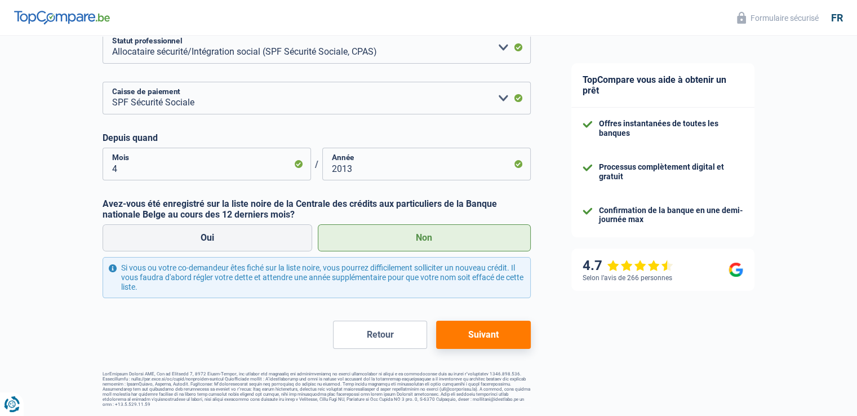
click at [475, 329] on button "Suivant" at bounding box center [483, 334] width 94 height 28
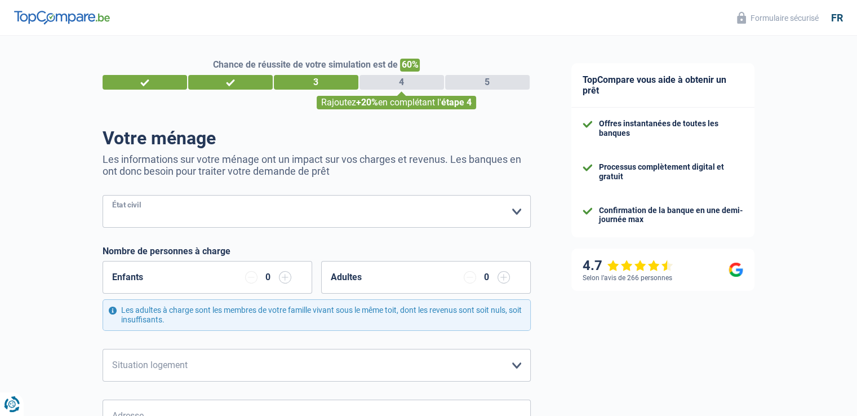
click at [516, 208] on select "Célibataire Marié(e) Cohabitant(e) légal(e) Divorcé(e) Veuf(ve) Séparé (de fait…" at bounding box center [317, 211] width 428 height 33
select select "single"
click at [103, 195] on select "Célibataire Marié(e) Cohabitant(e) légal(e) Divorcé(e) Veuf(ve) Séparé (de fait…" at bounding box center [317, 211] width 428 height 33
click at [283, 275] on input "button" at bounding box center [285, 277] width 12 height 12
click at [248, 275] on input "button" at bounding box center [251, 277] width 12 height 12
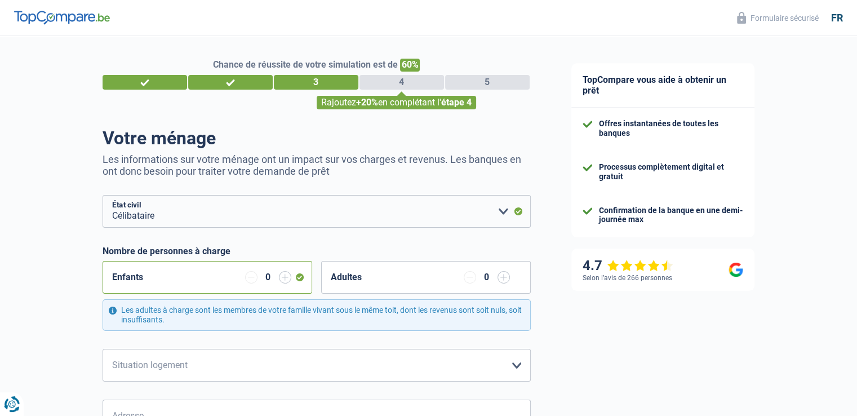
click at [501, 275] on input "button" at bounding box center [503, 277] width 12 height 12
click at [137, 368] on select "Locataire Propriétaire avec prêt hypothécaire Propriétaire sans prêt hypothécai…" at bounding box center [317, 365] width 428 height 33
select select "ownerWithoutMortgage"
click at [103, 349] on select "Locataire Propriétaire avec prêt hypothécaire Propriétaire sans prêt hypothécai…" at bounding box center [317, 365] width 428 height 33
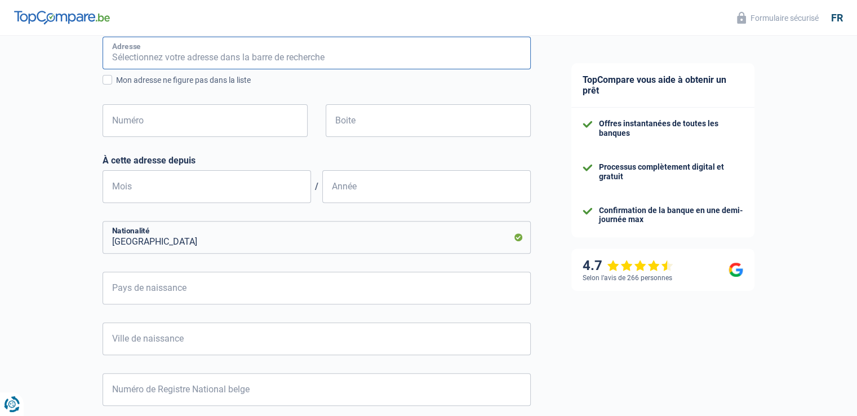
click at [133, 51] on input "Adresse" at bounding box center [317, 53] width 428 height 33
type input "Rue de l'Agriculture 172"
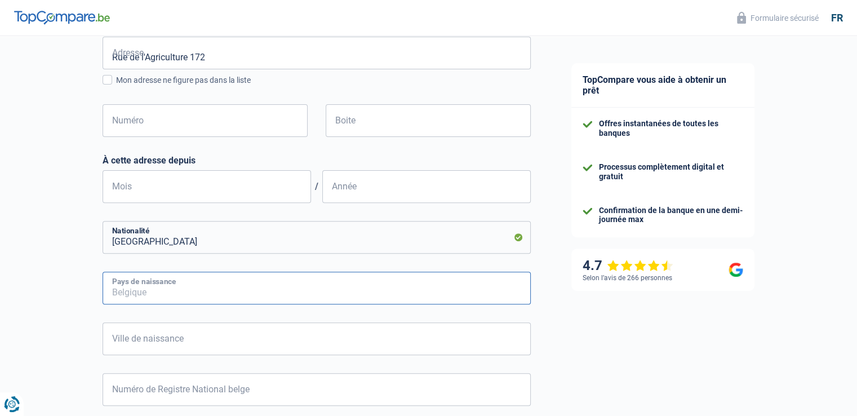
type input "Belgique"
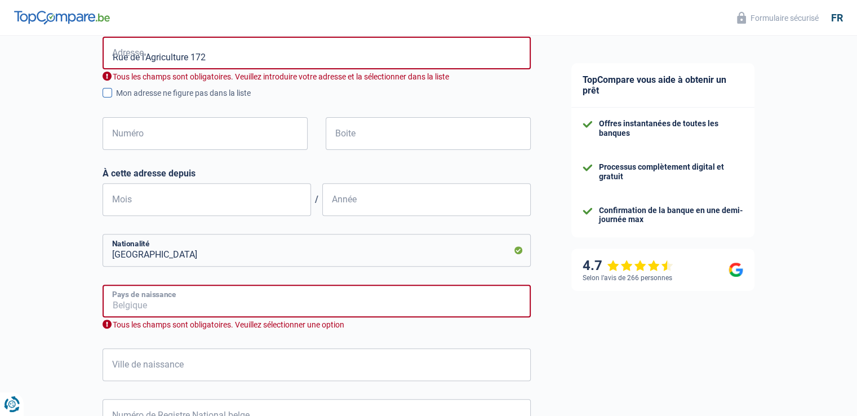
type input "Belgique"
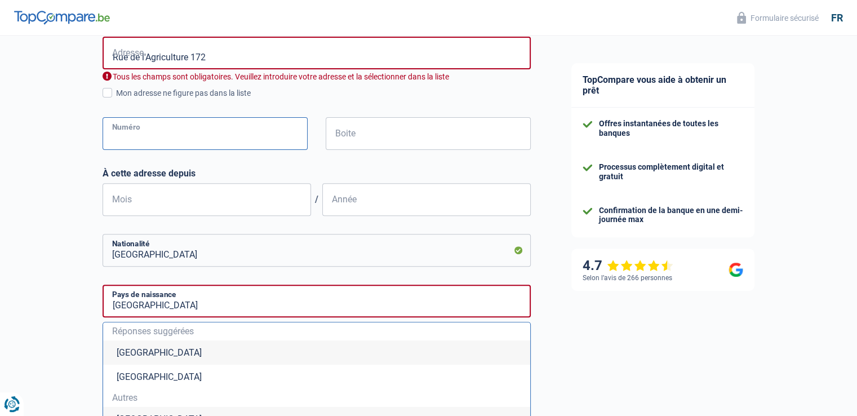
click at [140, 133] on input "Numéro" at bounding box center [205, 133] width 205 height 33
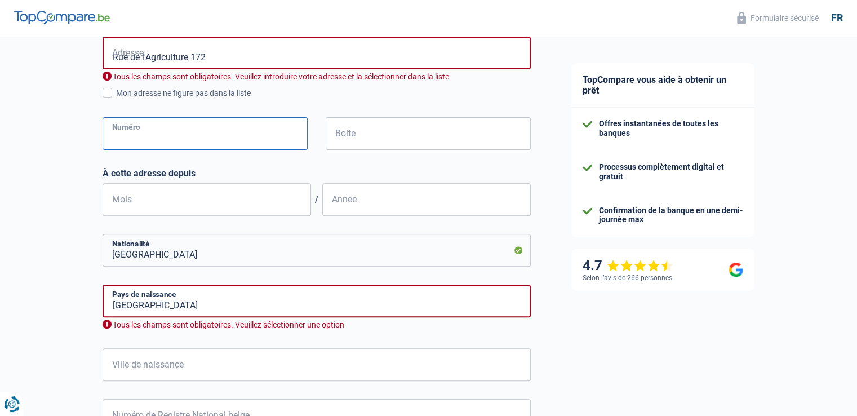
type input "172"
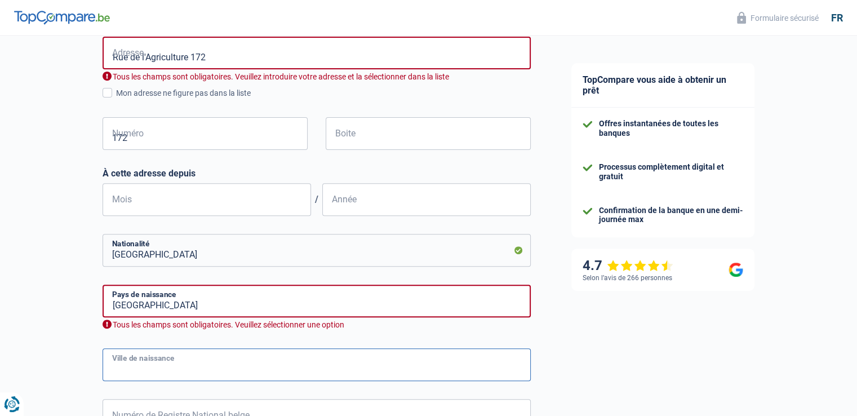
type input "Mouscron"
click at [221, 55] on input "Rue de l'Agriculture 172" at bounding box center [317, 53] width 428 height 33
click at [109, 92] on span at bounding box center [108, 93] width 10 height 10
click at [116, 99] on input "Mon adresse ne figure pas dans la liste" at bounding box center [116, 99] width 0 height 0
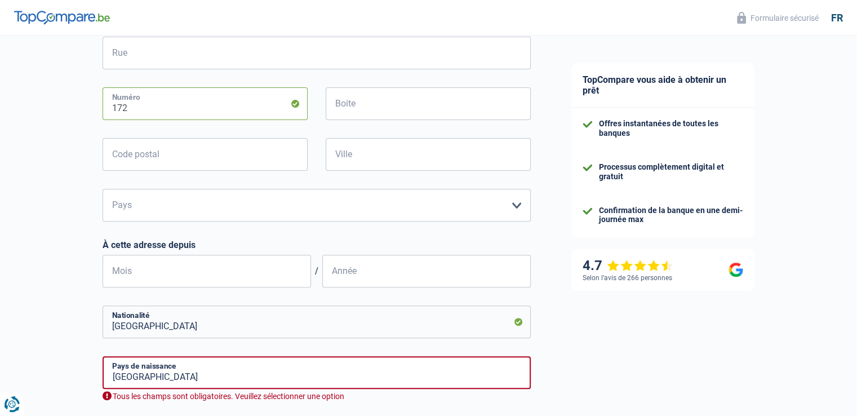
click at [109, 92] on input "172" at bounding box center [205, 103] width 205 height 33
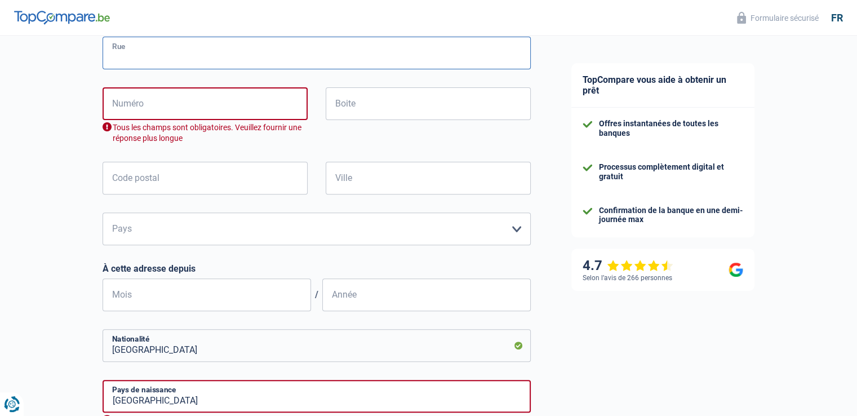
click at [137, 57] on input "Rue" at bounding box center [317, 53] width 428 height 33
type input "Rue de l'Agriculture 172"
type input "172"
type input "7700"
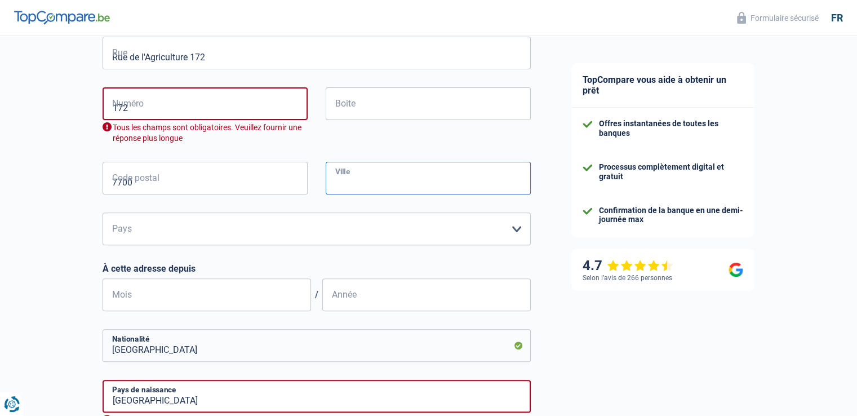
type input "Mouscron"
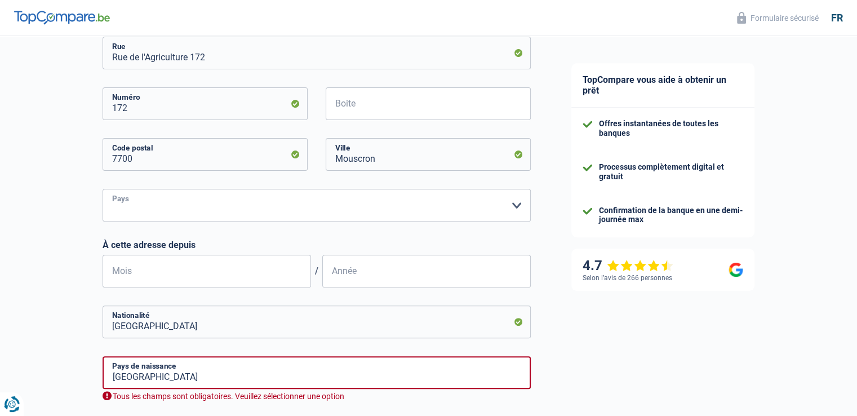
click at [509, 205] on select "Belgique Luxembourg Veuillez sélectionner une option" at bounding box center [317, 205] width 428 height 33
select select "BE"
click at [103, 189] on select "Belgique Luxembourg Veuillez sélectionner une option" at bounding box center [317, 205] width 428 height 33
click at [252, 268] on input "Mois" at bounding box center [207, 271] width 208 height 33
click at [127, 278] on input "Mois" at bounding box center [207, 271] width 208 height 33
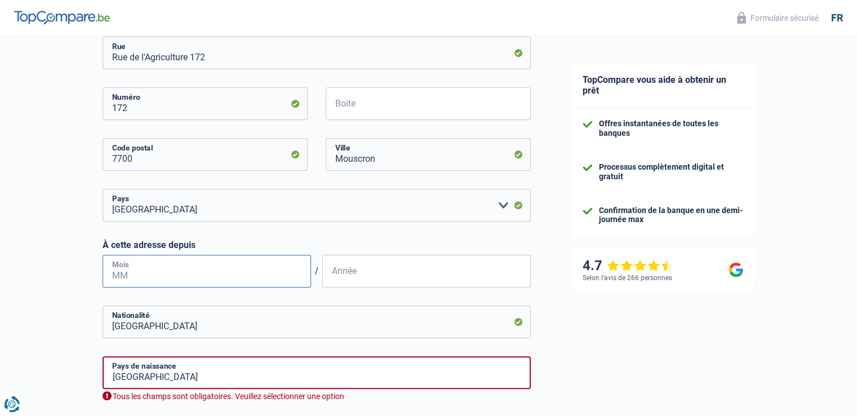
click at [110, 275] on input "Mois" at bounding box center [207, 271] width 208 height 33
type input "4"
click at [365, 273] on input "Année" at bounding box center [426, 271] width 208 height 33
type input "1988"
click at [169, 373] on input "Belgique" at bounding box center [317, 372] width 428 height 33
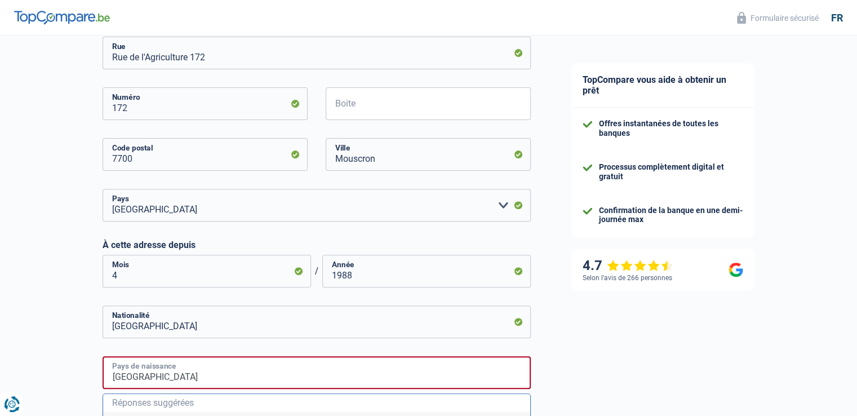
click at [152, 376] on input "Belgique" at bounding box center [317, 372] width 428 height 33
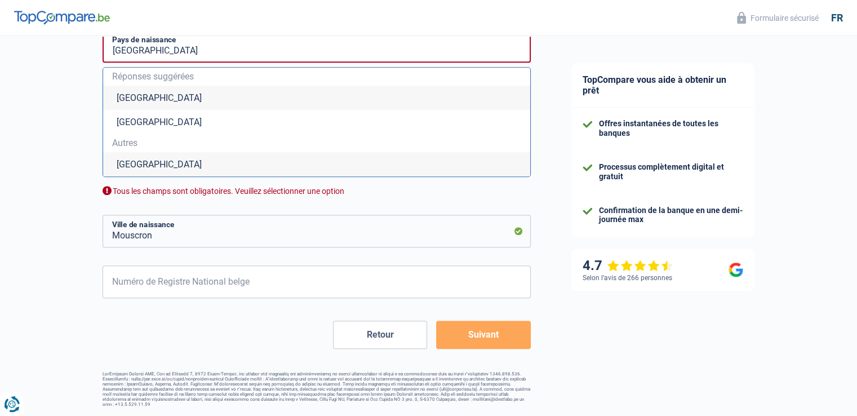
click at [193, 96] on li "Belgique" at bounding box center [316, 98] width 427 height 24
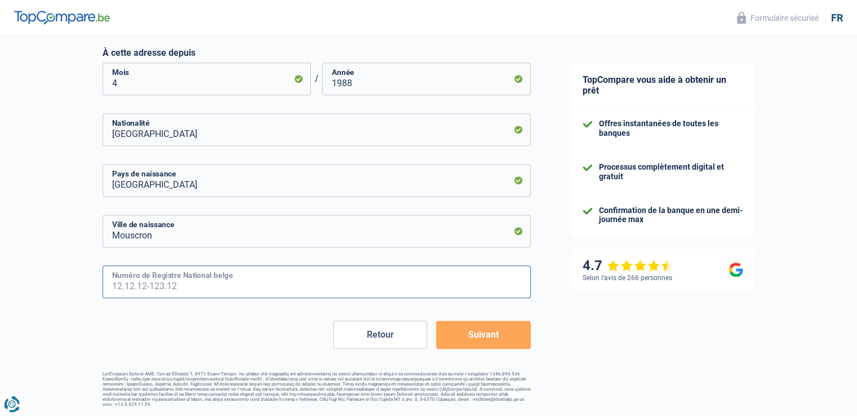
click at [126, 279] on input "Numéro de Registre National belge" at bounding box center [317, 281] width 428 height 33
type input "64.04.24-076.91"
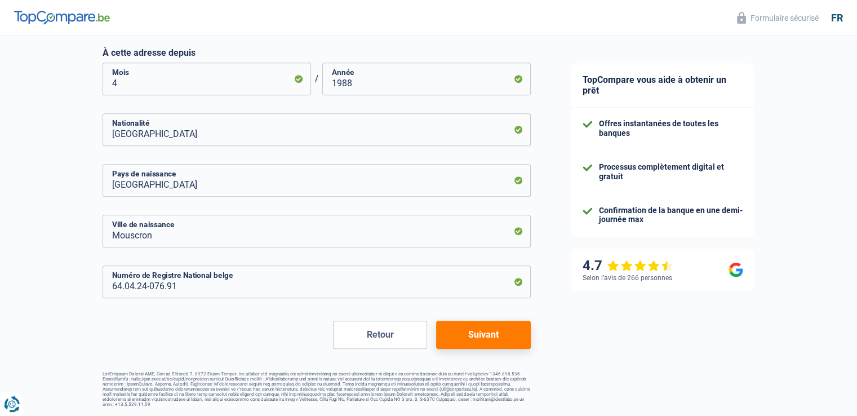
click at [489, 329] on button "Suivant" at bounding box center [483, 334] width 94 height 28
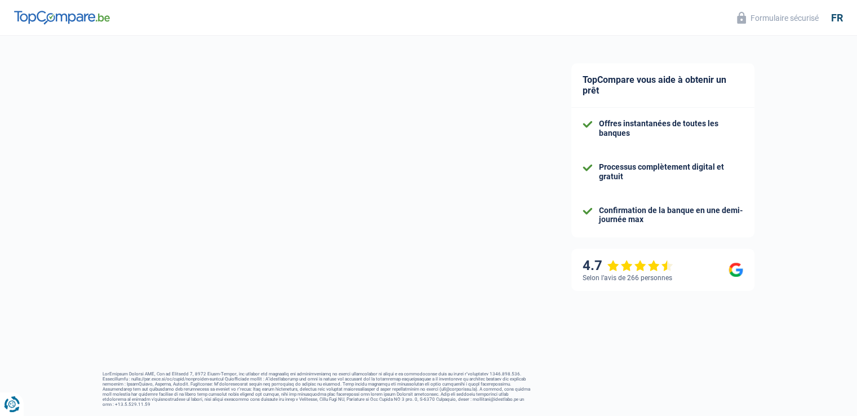
select select "socialSecurity"
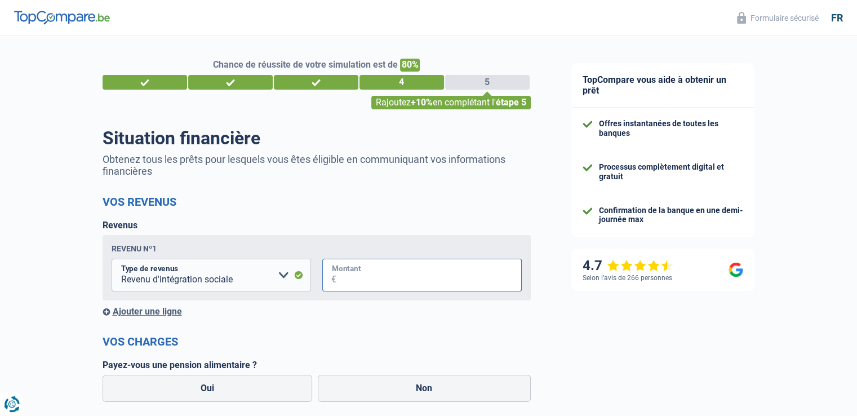
click at [378, 276] on input "Montant" at bounding box center [428, 275] width 185 height 33
type input "1.783"
click at [424, 388] on label "Non" at bounding box center [424, 388] width 213 height 27
click at [424, 388] on input "Non" at bounding box center [424, 388] width 213 height 27
radio input "true"
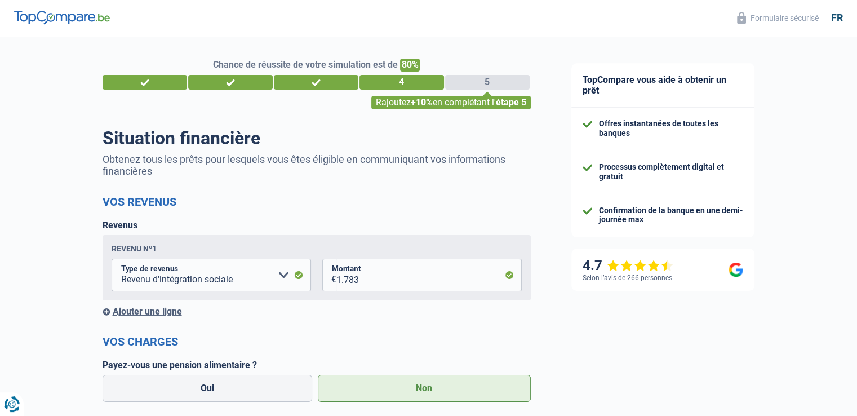
scroll to position [347, 0]
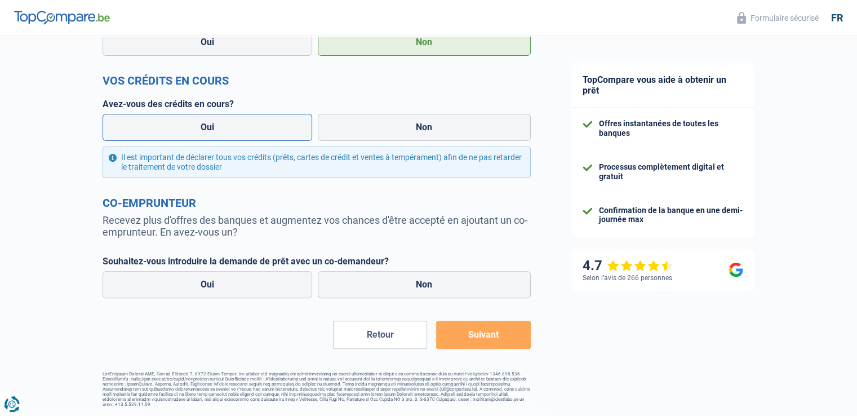
click at [234, 128] on label "Oui" at bounding box center [208, 127] width 210 height 27
click at [234, 128] on input "Oui" at bounding box center [208, 127] width 210 height 27
radio input "true"
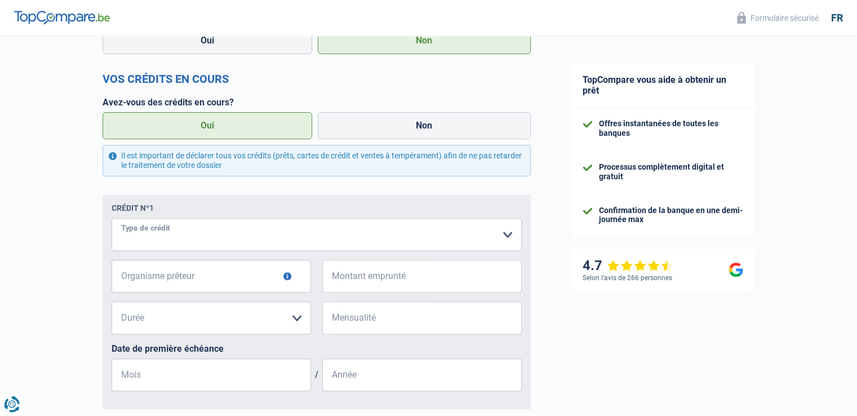
click at [149, 233] on select "Carte ou ouverture de crédit Prêt hypothécaire Vente à tempérament Prêt à tempé…" at bounding box center [317, 234] width 410 height 33
select select "personalLoan"
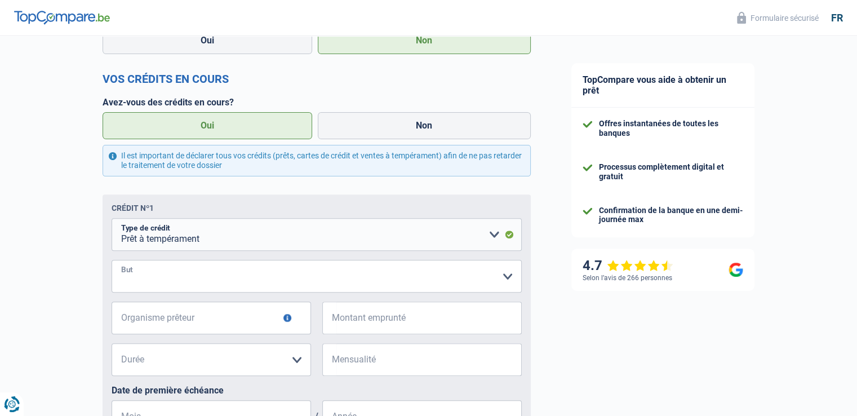
click at [164, 277] on select "Confort maison: meubles, textile, peinture, électroménager, outillage non-profe…" at bounding box center [317, 276] width 410 height 33
select select "other"
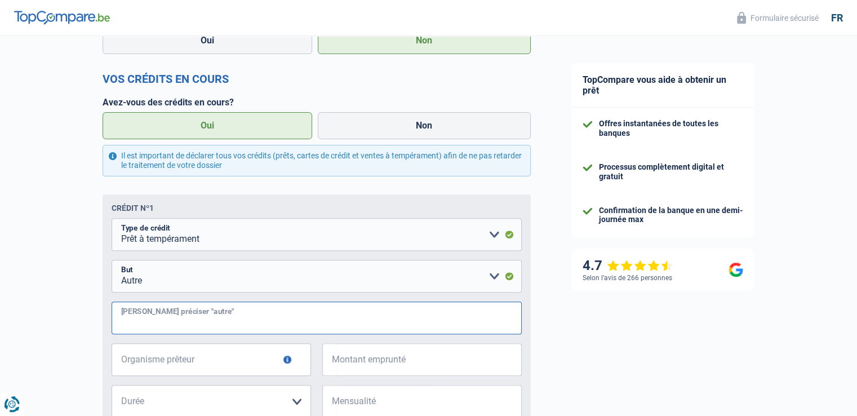
click at [152, 321] on input "Veuillez préciser "autre"" at bounding box center [317, 317] width 410 height 33
type input "reparation fuite de la cuisine"
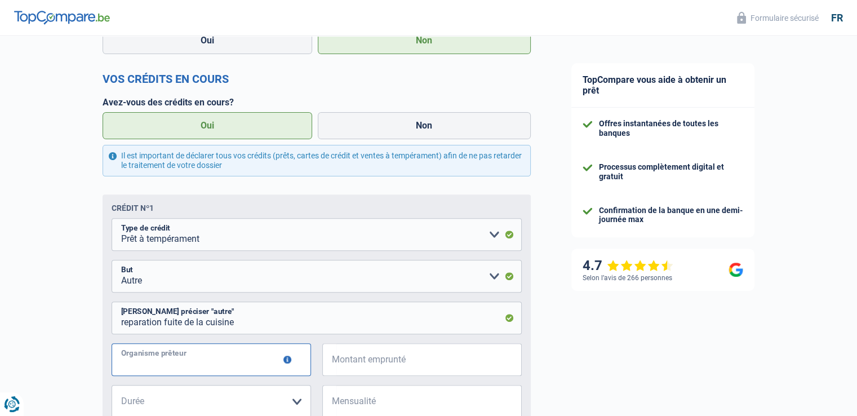
click at [193, 369] on input "Organisme prêteur" at bounding box center [211, 359] width 199 height 33
type input "belfius"
click at [400, 360] on input "Montant emprunté" at bounding box center [428, 359] width 185 height 33
type input "23.000"
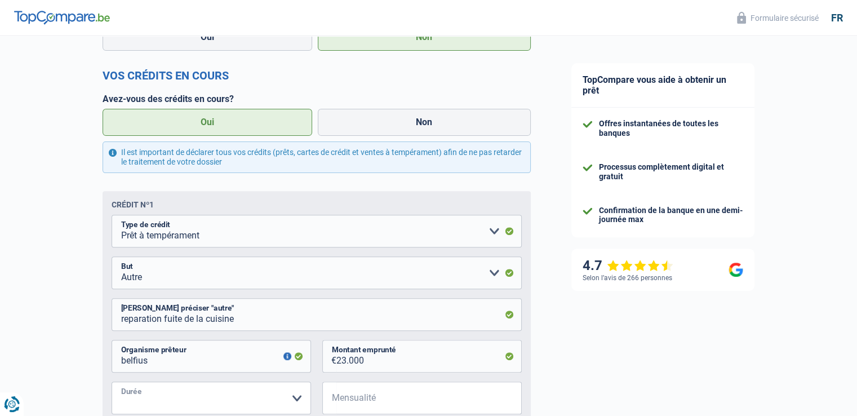
click at [257, 404] on select "12 mois 18 mois 24 mois 30 mois 36 mois 42 mois 48 mois 60 mois 72 mois 84 mois…" at bounding box center [211, 397] width 199 height 33
select select "48"
click at [112, 382] on select "12 mois 18 mois 24 mois 30 mois 36 mois 42 mois 48 mois 60 mois 72 mois 84 mois…" at bounding box center [211, 397] width 199 height 33
click at [403, 405] on input "Mensualité" at bounding box center [428, 397] width 185 height 33
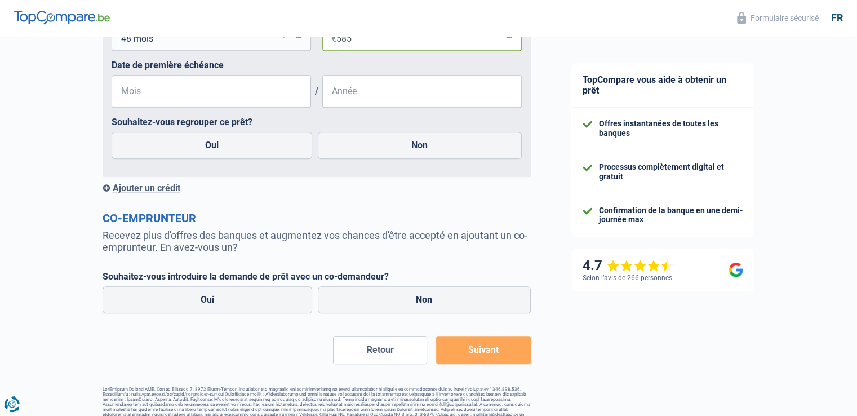
type input "585"
click at [148, 97] on input "Mois" at bounding box center [211, 91] width 199 height 33
type input "8"
click at [386, 93] on input "Année" at bounding box center [421, 91] width 199 height 33
type input "2025"
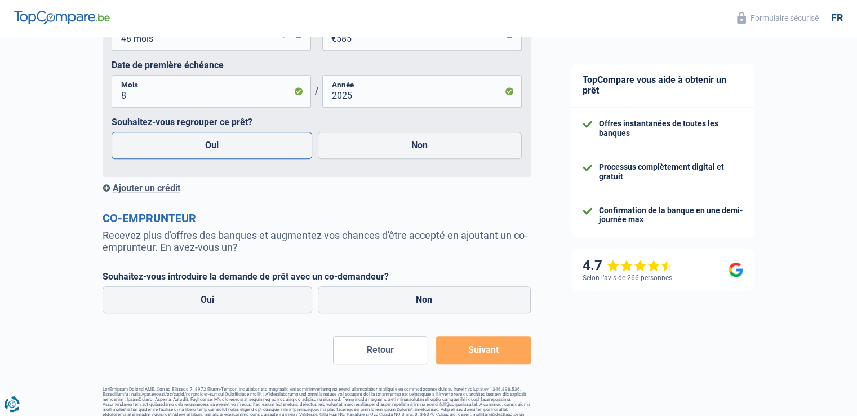
click at [195, 145] on label "Oui" at bounding box center [212, 145] width 201 height 27
click at [195, 145] on input "Oui" at bounding box center [212, 145] width 201 height 27
radio input "true"
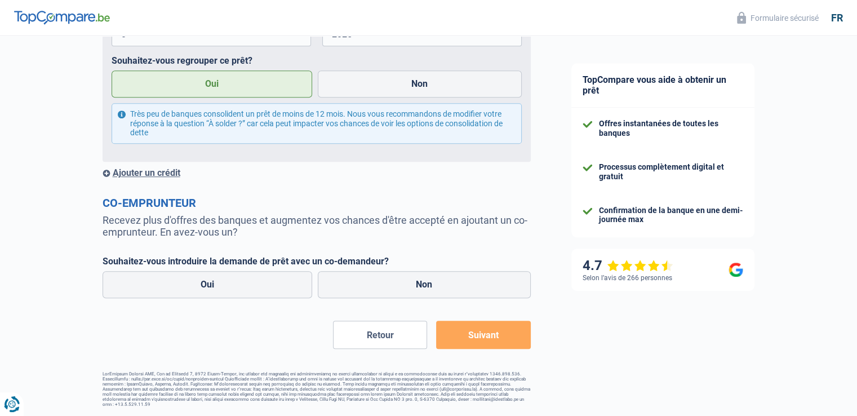
scroll to position [778, 0]
click at [480, 338] on button "Suivant" at bounding box center [483, 334] width 94 height 28
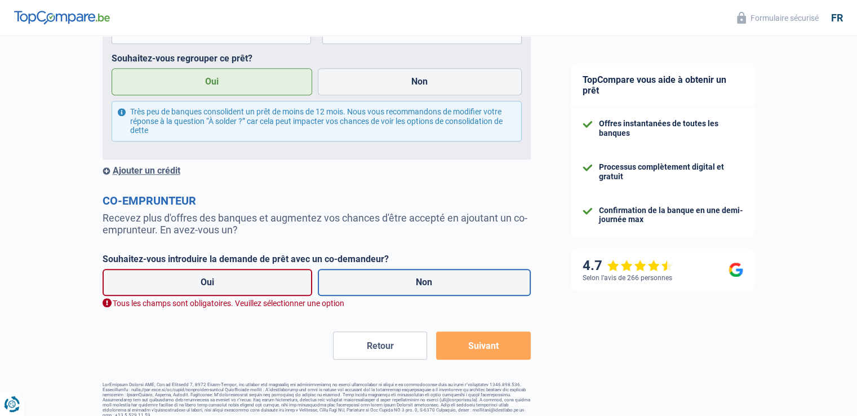
click at [376, 288] on label "Non" at bounding box center [424, 282] width 213 height 27
click at [376, 288] on input "Non" at bounding box center [424, 282] width 213 height 27
radio input "true"
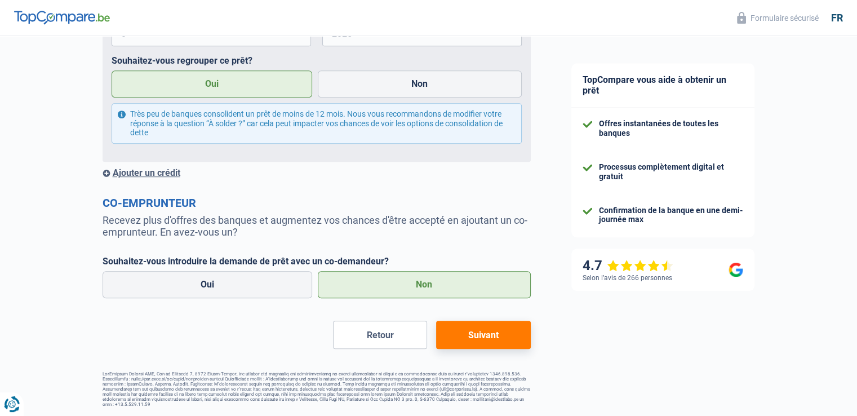
click at [483, 334] on button "Suivant" at bounding box center [483, 334] width 94 height 28
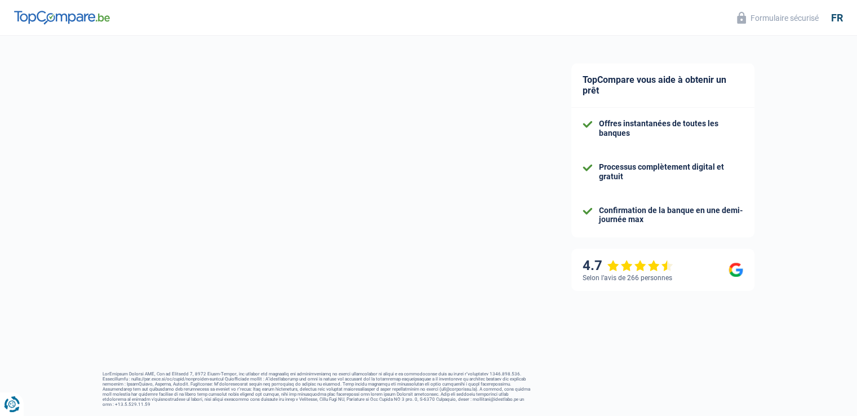
select select "refinancing"
select select "120"
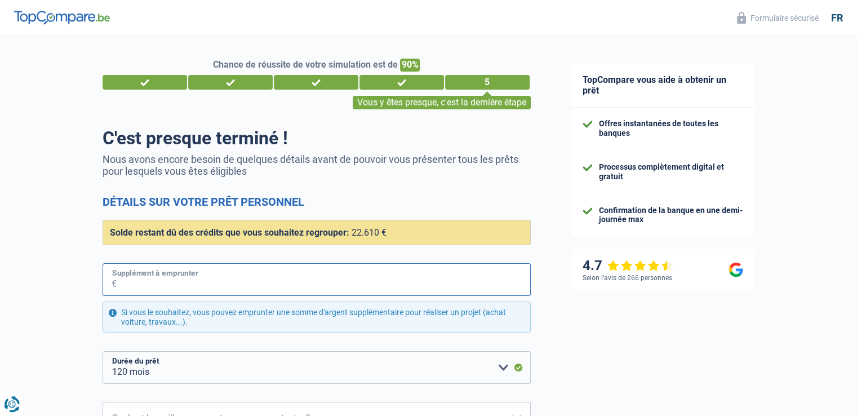
click at [199, 280] on input "Supplément à emprunter" at bounding box center [324, 279] width 414 height 33
type input "7.000"
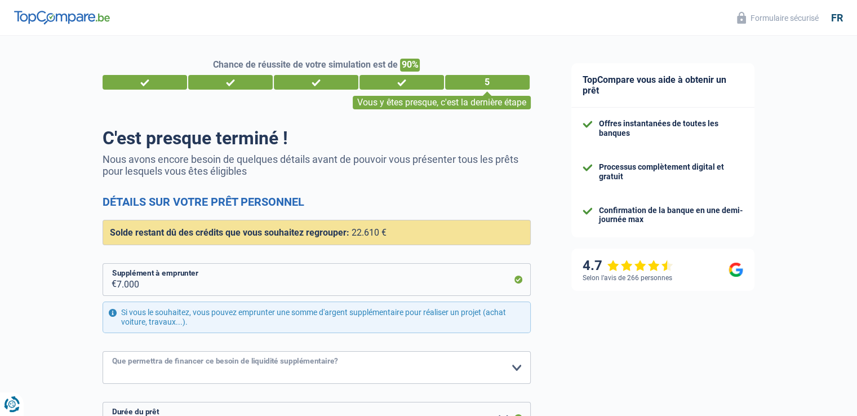
click at [128, 362] on select "Confort maison: meubles, textile, peinture, électroménager, outillage non-profe…" at bounding box center [317, 367] width 428 height 33
select select "household"
click at [103, 351] on select "Confort maison: meubles, textile, peinture, électroménager, outillage non-profe…" at bounding box center [317, 367] width 428 height 33
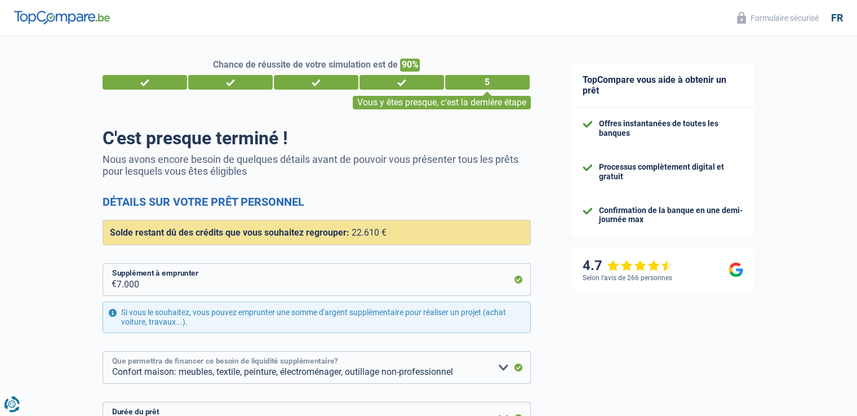
scroll to position [223, 0]
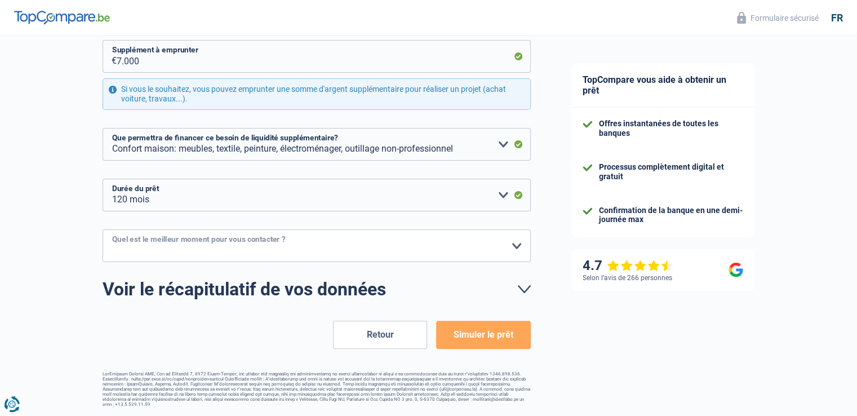
click at [264, 243] on select "10h-12h 12h-14h 14h-16h 16h-18h Veuillez sélectionner une option" at bounding box center [317, 245] width 428 height 33
select select "10-12"
click at [103, 229] on select "10h-12h 12h-14h 14h-16h 16h-18h Veuillez sélectionner une option" at bounding box center [317, 245] width 428 height 33
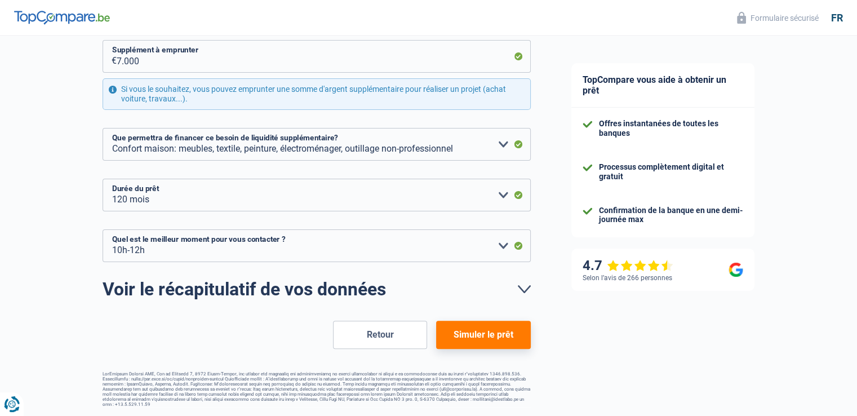
click at [487, 328] on button "Simuler le prêt" at bounding box center [483, 334] width 94 height 28
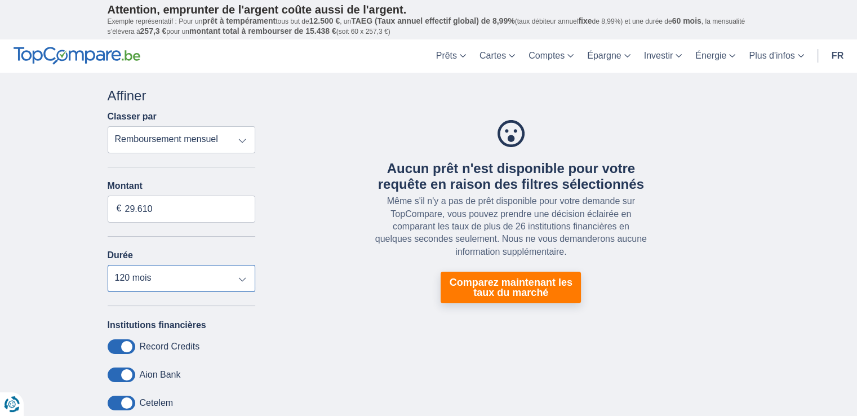
click at [130, 279] on select "12 mois 18 mois 24 mois 30 mois 36 mois 42 mois 48 mois 60 mois 72 mois 84 mois…" at bounding box center [182, 278] width 148 height 27
select select "84"
click at [108, 265] on select "12 mois 18 mois 24 mois 30 mois 36 mois 42 mois 48 mois 60 mois 72 mois 84 mois…" at bounding box center [182, 278] width 148 height 27
click at [205, 134] on select "Remboursement total TAEG Remboursement mensuel" at bounding box center [182, 139] width 148 height 27
click at [213, 100] on div "Affiner" at bounding box center [182, 95] width 148 height 19
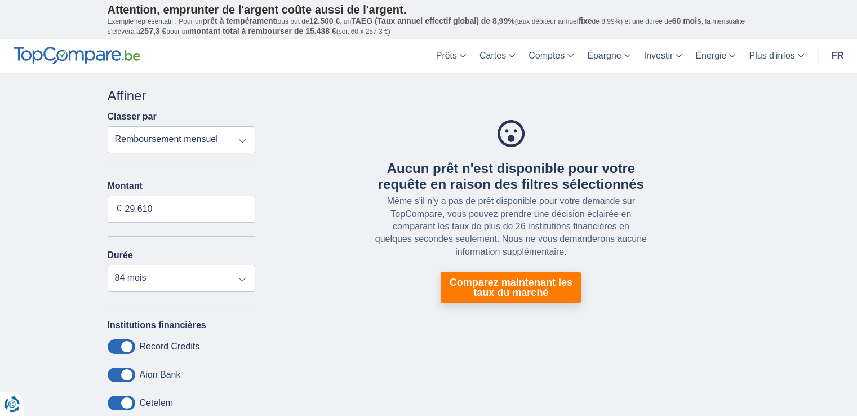
scroll to position [2, 0]
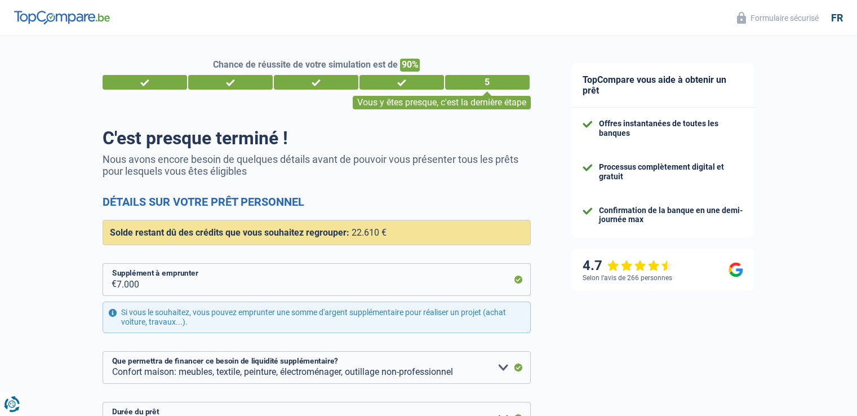
select select "refinancing"
select select "household"
select select "120"
select select "10-12"
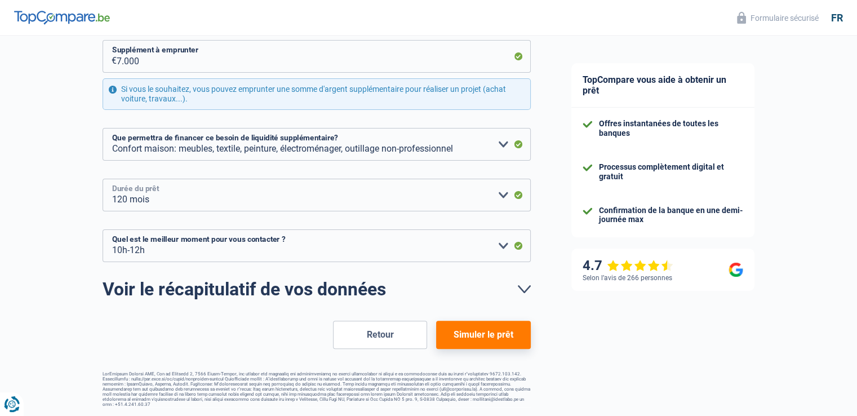
click at [500, 195] on select "12 mois 18 mois 24 mois 30 mois 36 mois 42 mois 48 mois 60 mois 72 mois 84 mois…" at bounding box center [317, 195] width 428 height 33
select select "84"
click at [103, 179] on select "12 mois 18 mois 24 mois 30 mois 36 mois 42 mois 48 mois 60 mois 72 mois 84 mois…" at bounding box center [317, 195] width 428 height 33
click at [458, 328] on button "Simuler le prêt" at bounding box center [483, 334] width 94 height 28
